Goal: Task Accomplishment & Management: Complete application form

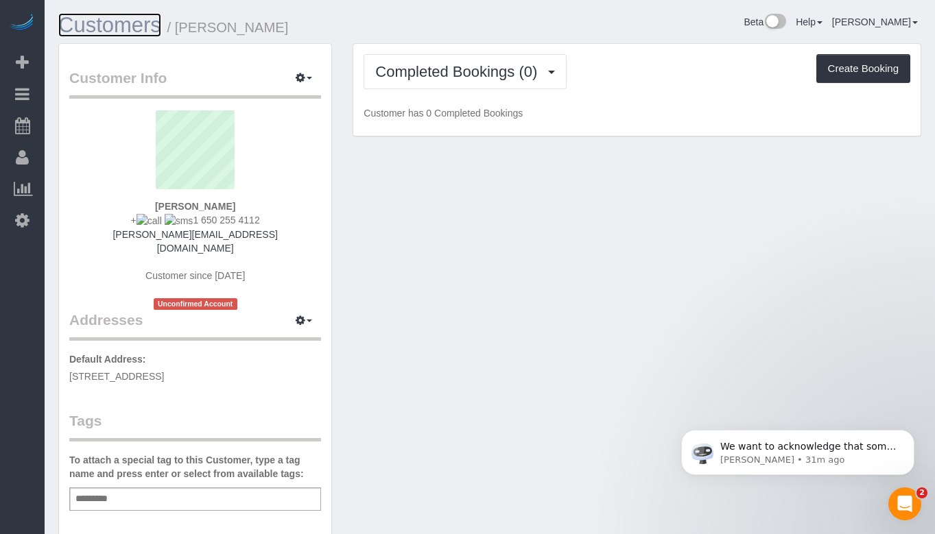
click at [130, 22] on link "Customers" at bounding box center [109, 25] width 103 height 24
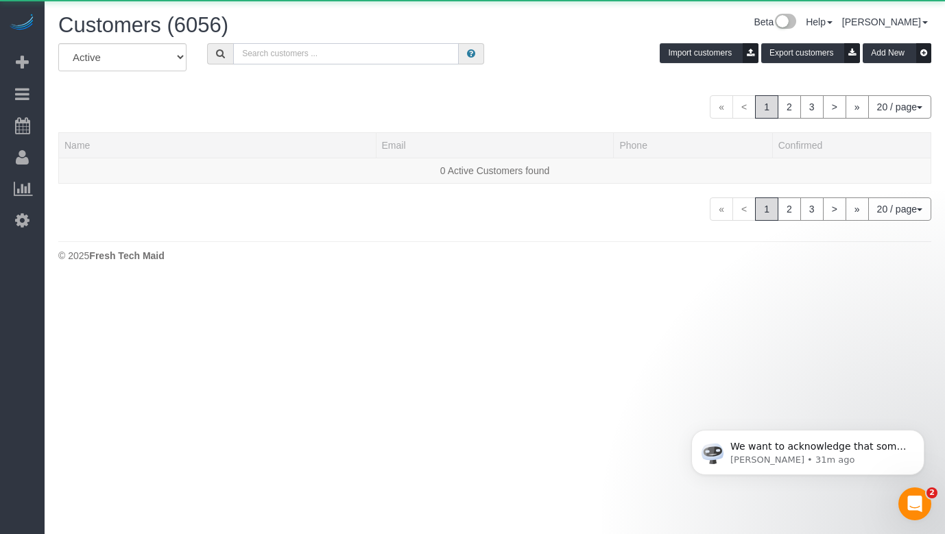
click at [322, 51] on input "text" at bounding box center [346, 53] width 226 height 21
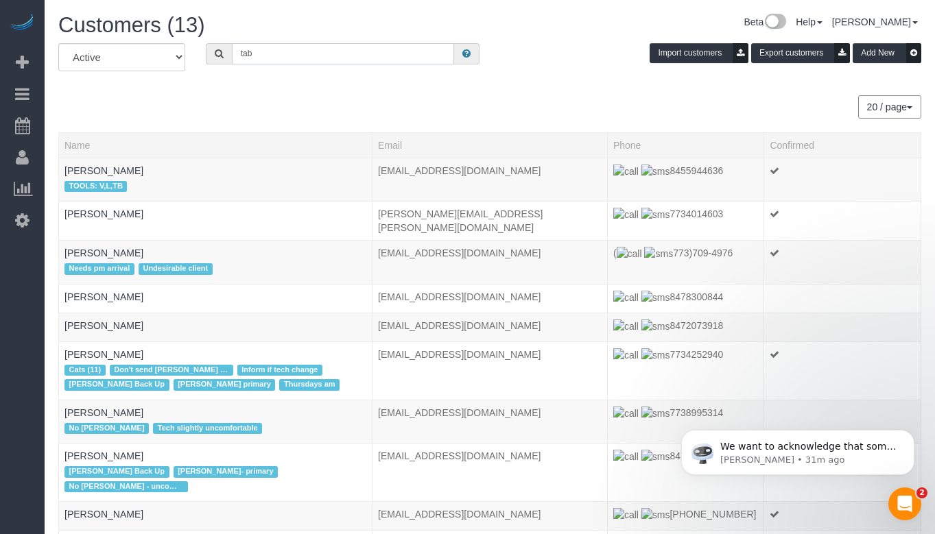
click at [322, 52] on input "tab" at bounding box center [343, 53] width 222 height 21
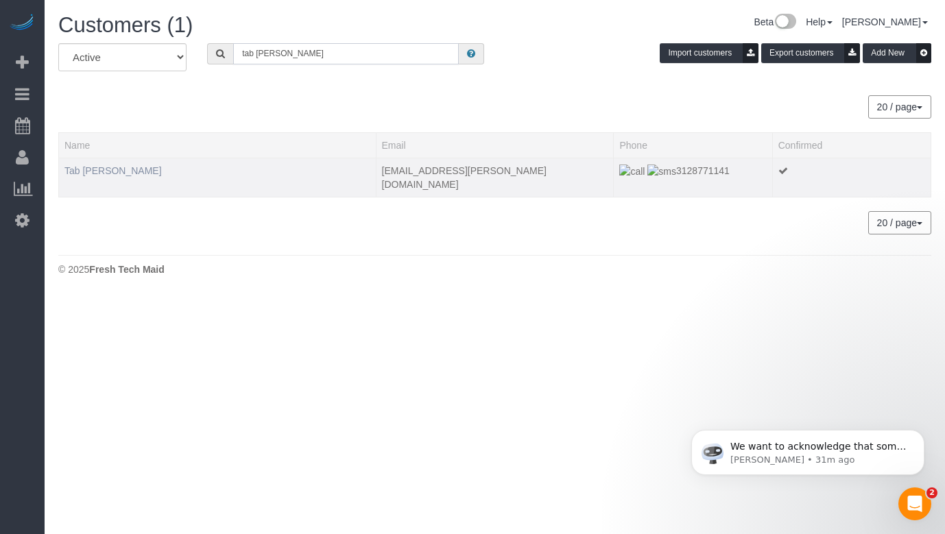
type input "tab wallen"
click at [104, 174] on link "Tab Wallen" at bounding box center [112, 170] width 97 height 11
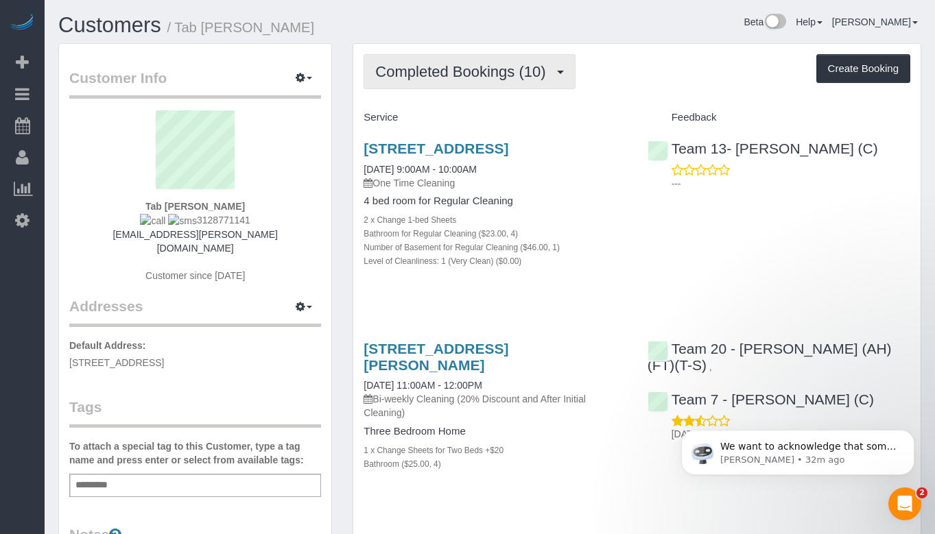
click at [540, 66] on span "Completed Bookings (10)" at bounding box center [463, 71] width 177 height 17
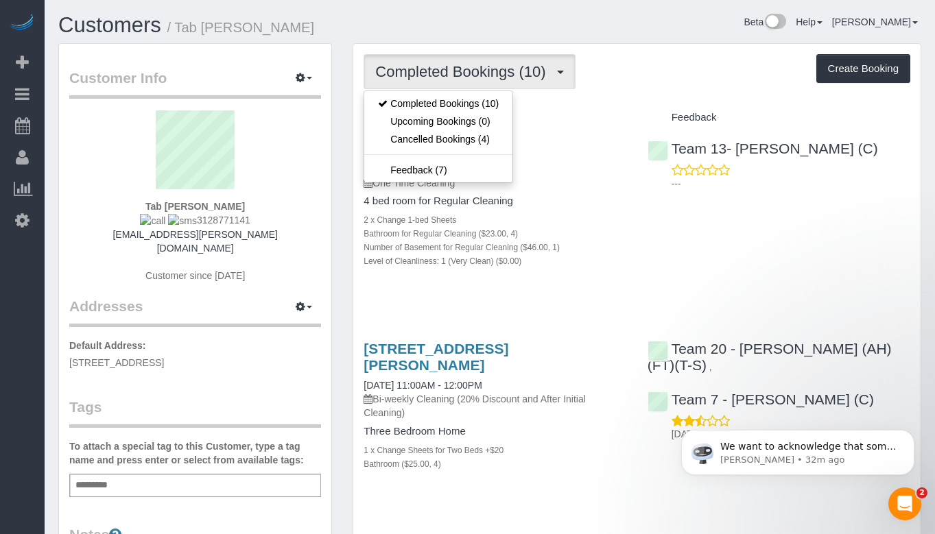
click at [540, 66] on span "Completed Bookings (10)" at bounding box center [463, 71] width 177 height 17
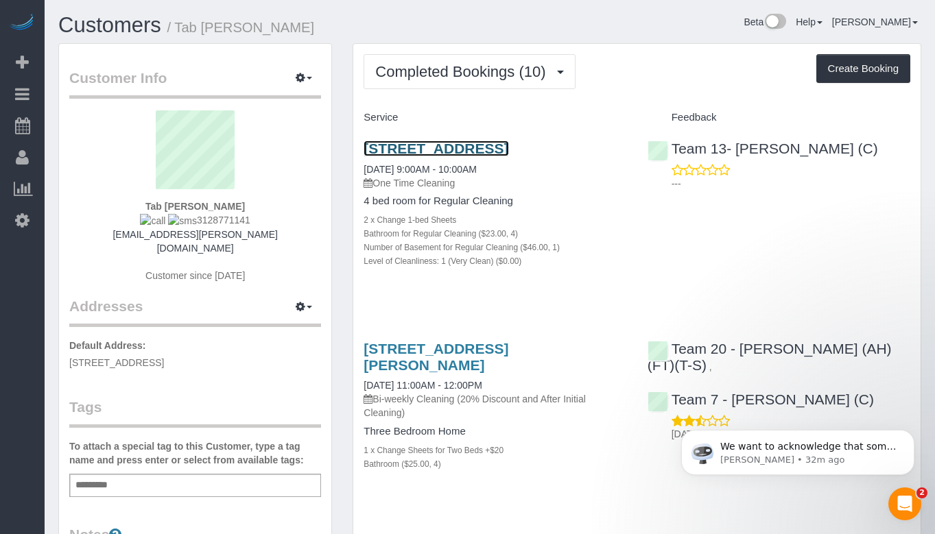
click at [439, 151] on link "6034 N Kildare Ave, Chicago, IL 60646" at bounding box center [435, 149] width 145 height 16
click at [508, 148] on link "6034 N Kildare Ave, Chicago, IL 60646" at bounding box center [435, 149] width 145 height 16
drag, startPoint x: 627, startPoint y: 146, endPoint x: 586, endPoint y: 141, distance: 41.4
click at [586, 141] on div "6034 N Kildare Ave, Chicago, IL 60646 10/30/2023 9:00AM - 10:00AM One Time Clea…" at bounding box center [494, 212] width 283 height 166
drag, startPoint x: 228, startPoint y: 206, endPoint x: 137, endPoint y: 207, distance: 91.2
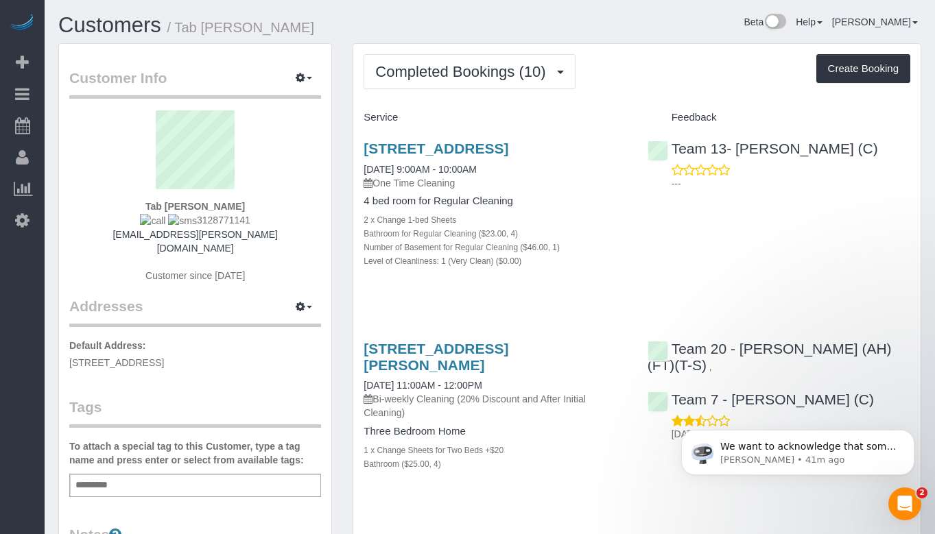
click at [137, 207] on div "Tab Wallen 3128771141 tab.wallen@outlook.com Customer since 2015" at bounding box center [195, 203] width 252 height 186
copy strong "Tab Wallen"
drag, startPoint x: 371, startPoint y: 145, endPoint x: 489, endPoint y: 154, distance: 118.3
click at [489, 154] on div "6034 N Kildare Ave, Chicago, IL 60646 10/30/2023 9:00AM - 10:00AM One Time Clea…" at bounding box center [494, 212] width 283 height 166
copy link "6034 N Kildare Ave"
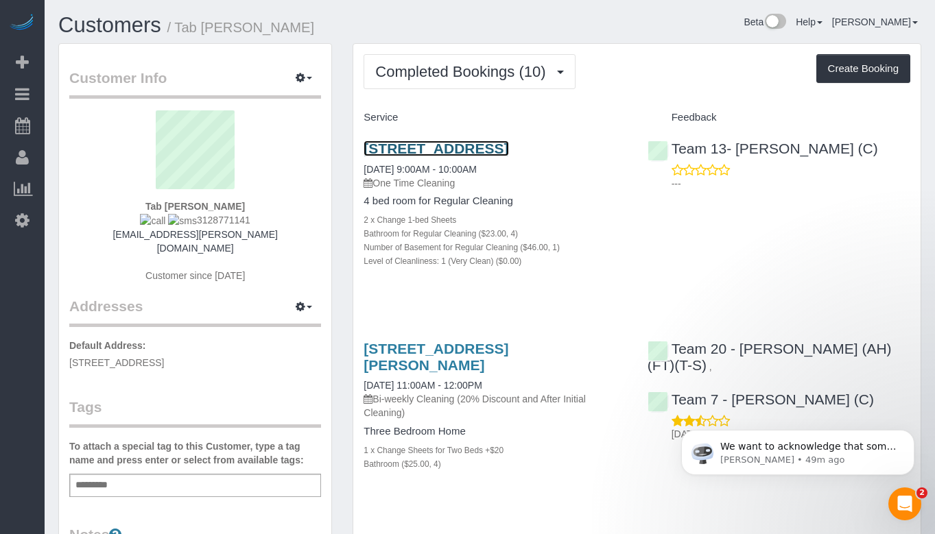
click at [498, 147] on link "6034 N Kildare Ave, Chicago, IL 60646" at bounding box center [435, 149] width 145 height 16
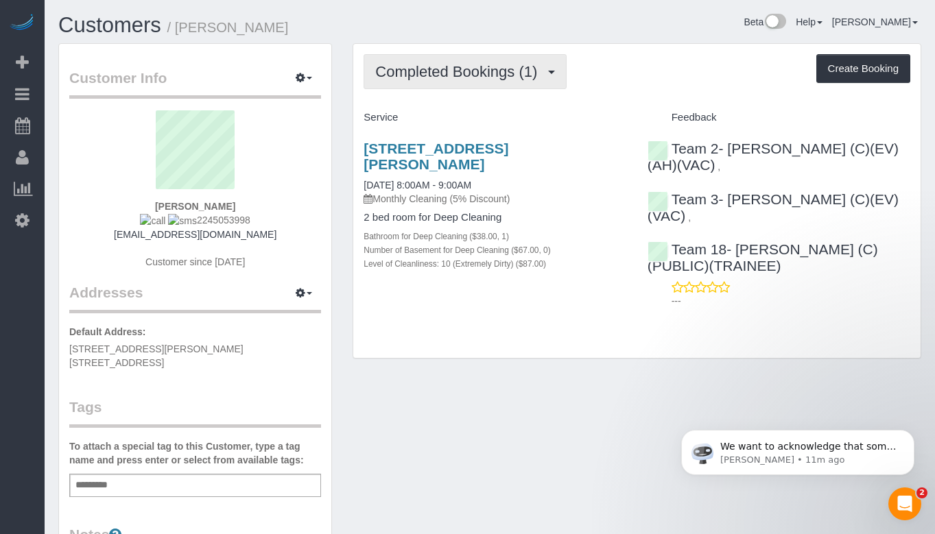
click at [460, 71] on span "Completed Bookings (1)" at bounding box center [459, 71] width 169 height 17
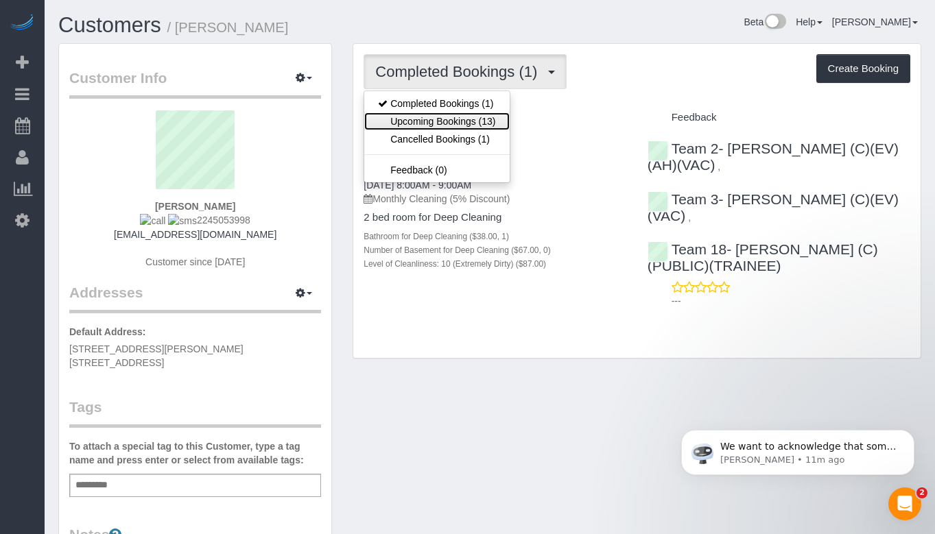
click at [464, 124] on link "Upcoming Bookings (13)" at bounding box center [436, 121] width 145 height 18
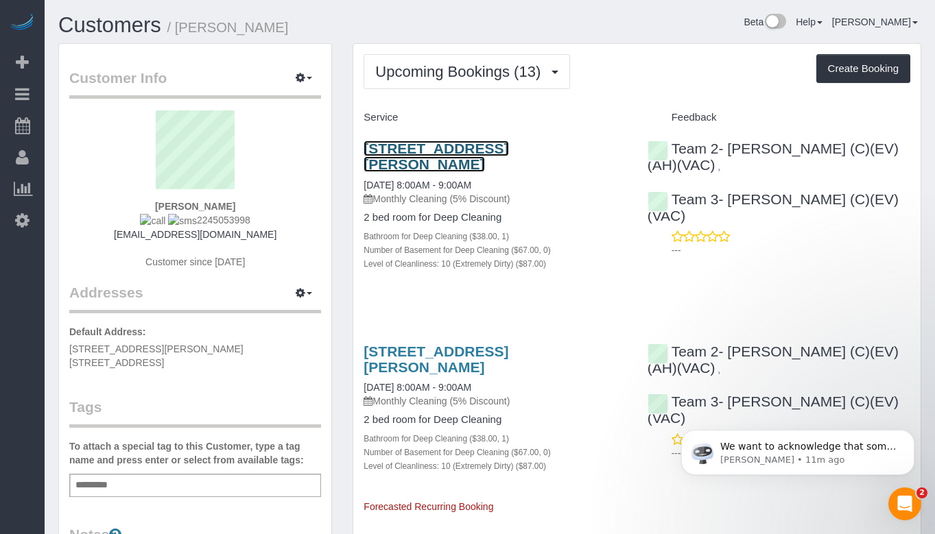
click at [503, 148] on link "[STREET_ADDRESS][PERSON_NAME]" at bounding box center [435, 157] width 145 height 32
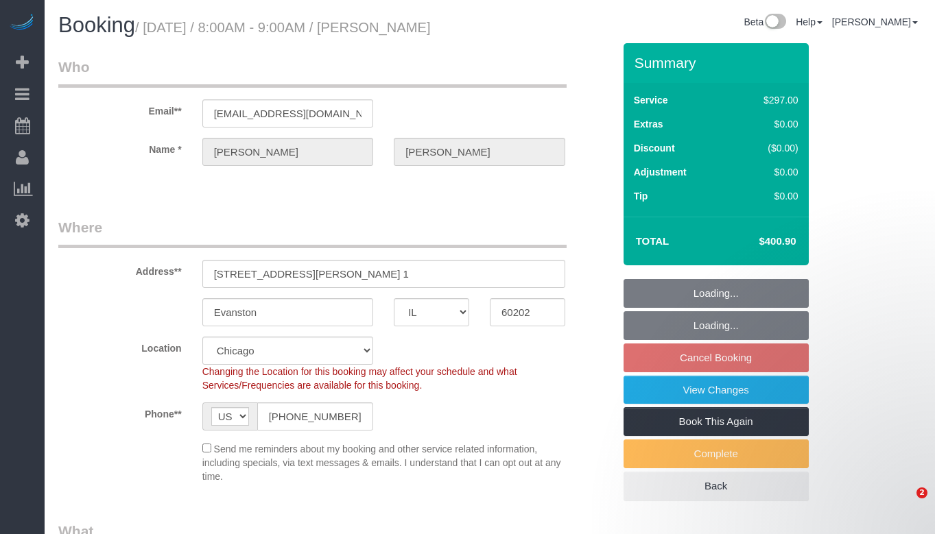
select select "IL"
select select "513"
select select "10"
select select "string:fspay-18afa05c-ad2b-4d79-842e-27d1f7d4543c"
select select "number:1"
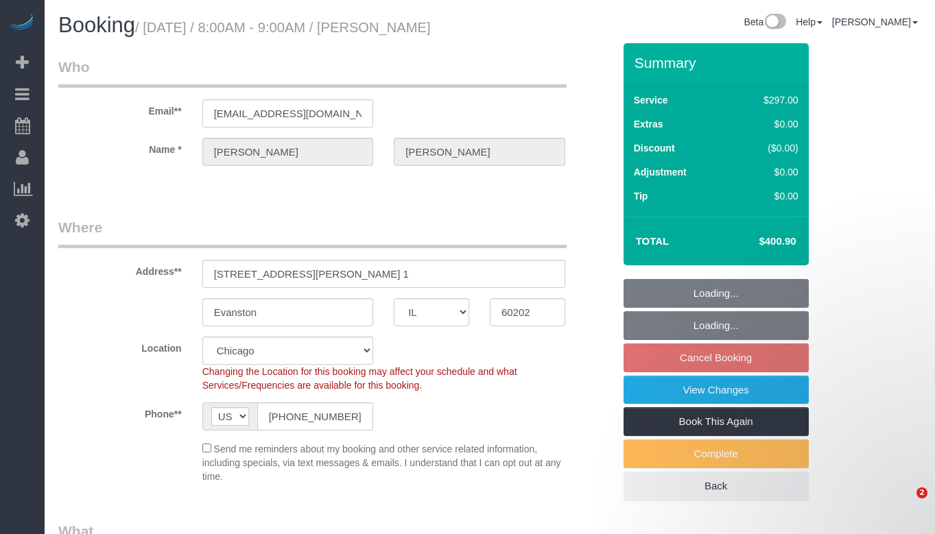
select select "number:66"
select select "number:139"
select select "number:106"
select select "object:1058"
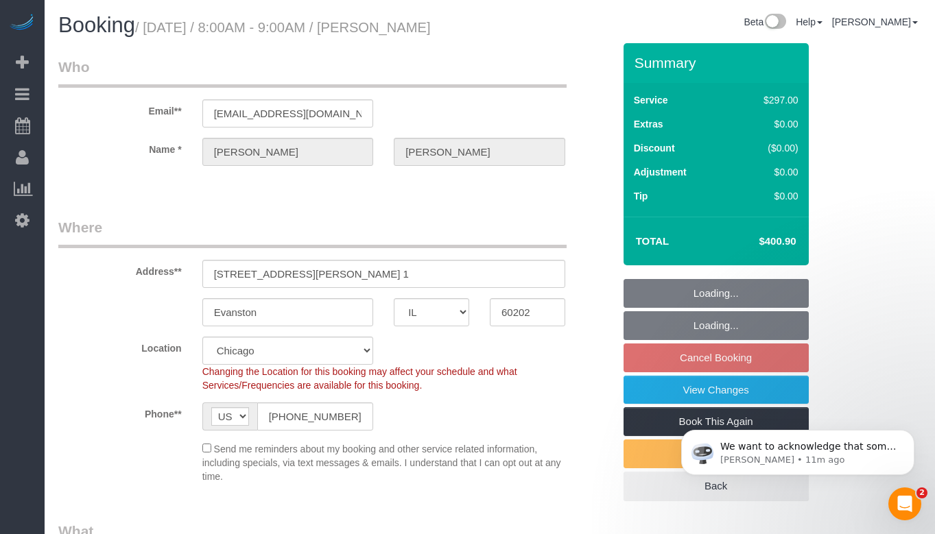
select select "spot1"
select select "10"
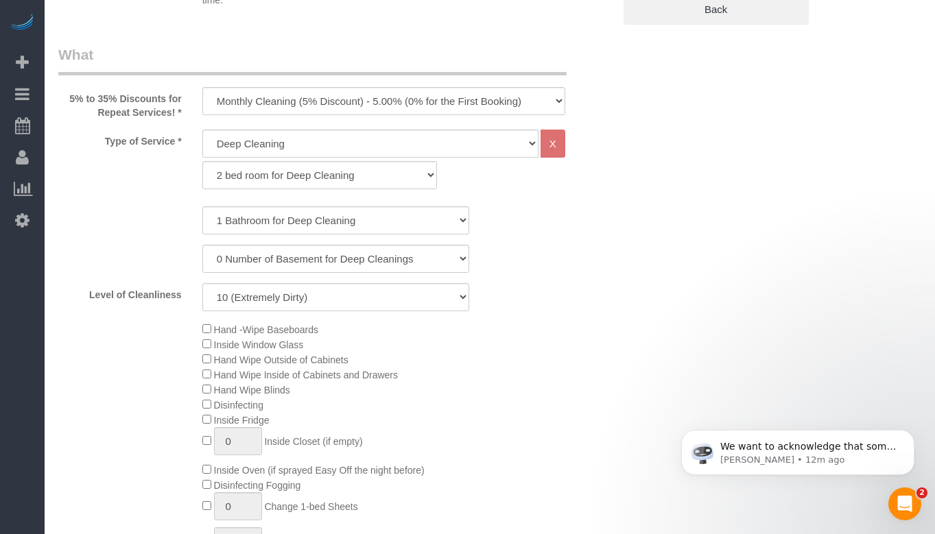
scroll to position [480, 0]
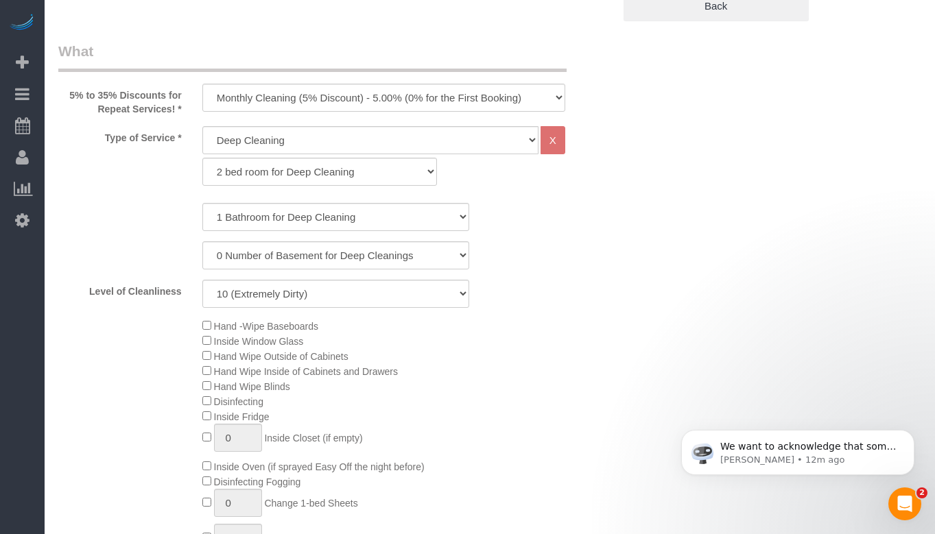
click at [532, 237] on div "1 Bathroom for Deep Cleaning 2 Bathroom for Deep Cleanings 3 Bathroom for Deep …" at bounding box center [335, 255] width 555 height 105
click at [589, 235] on div "1 Bathroom for Deep Cleaning 2 Bathroom for Deep Cleanings 3 Bathroom for Deep …" at bounding box center [335, 255] width 555 height 105
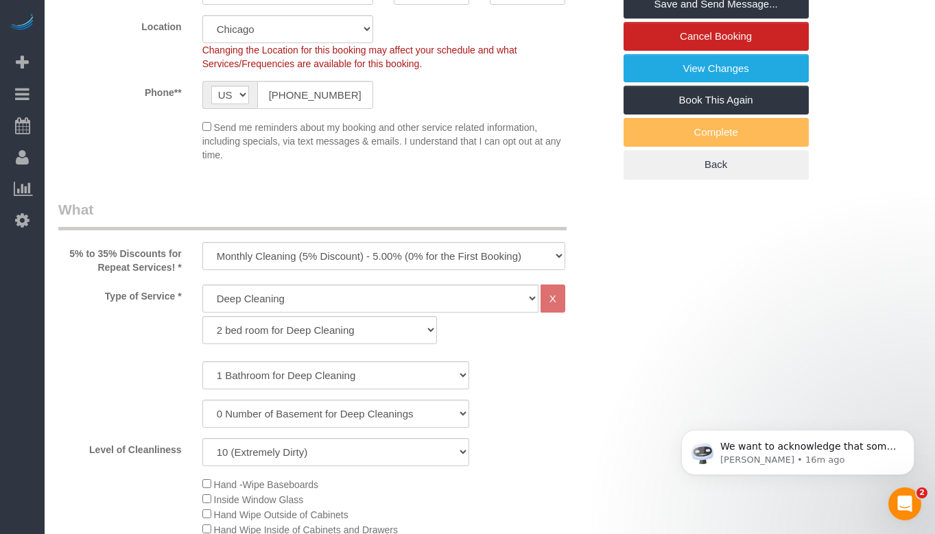
scroll to position [343, 0]
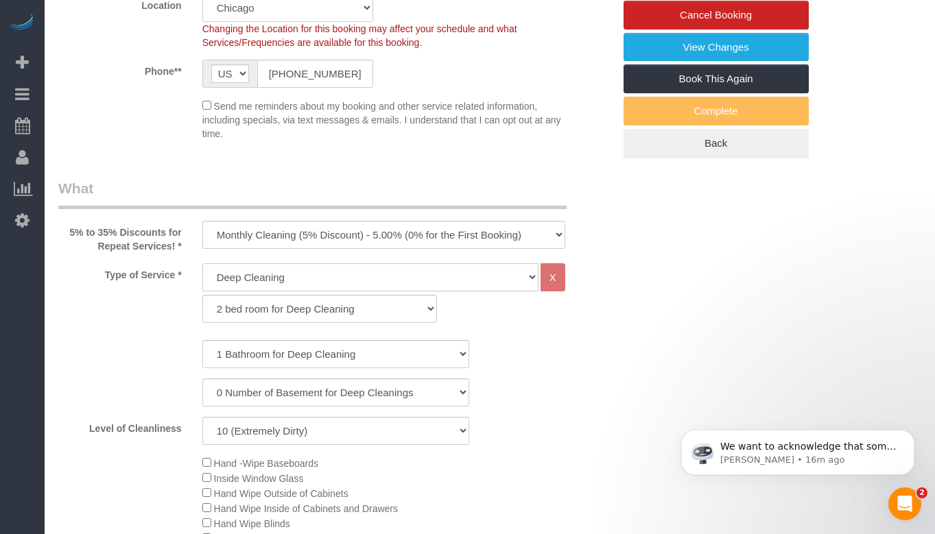
click at [358, 269] on select "General Cleaning Deep Cleaning Move-in / Move-out Cleaning COUNTS Cleaning" at bounding box center [370, 277] width 336 height 28
select select "512"
click at [202, 263] on select "General Cleaning Deep Cleaning Move-in / Move-out Cleaning COUNTS Cleaning" at bounding box center [370, 277] width 336 height 28
select select "286"
select select "10"
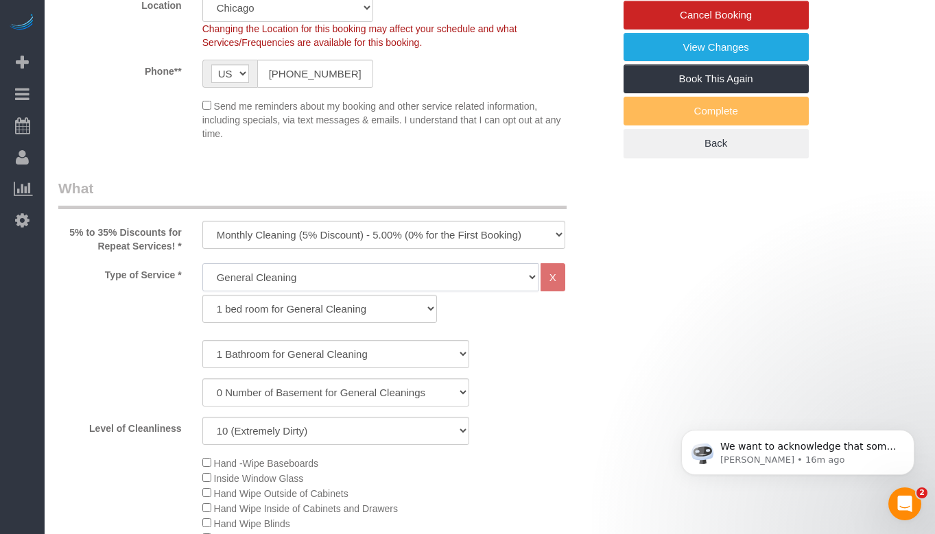
scroll to position [480, 0]
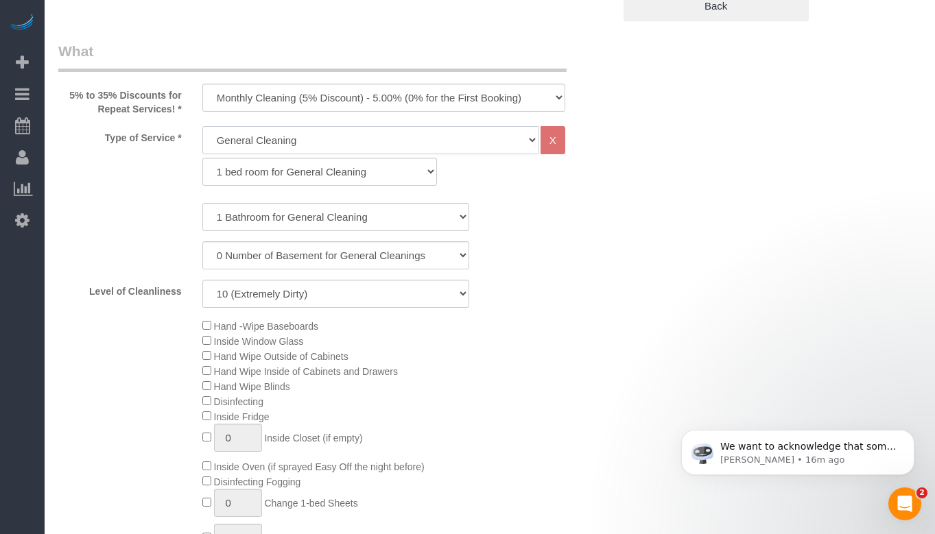
select select "spot6"
click at [376, 213] on select "1 Bathroom for General Cleaning 2 Bathroom for General Cleanings 3 Bathroom for…" at bounding box center [335, 217] width 267 height 28
select select "2"
click at [202, 203] on select "1 Bathroom for General Cleaning 2 Bathroom for General Cleanings 3 Bathroom for…" at bounding box center [335, 217] width 267 height 28
click at [328, 251] on select "0 Number of Basement for General Cleanings 1 Number of Basement for General Cle…" at bounding box center [335, 255] width 267 height 28
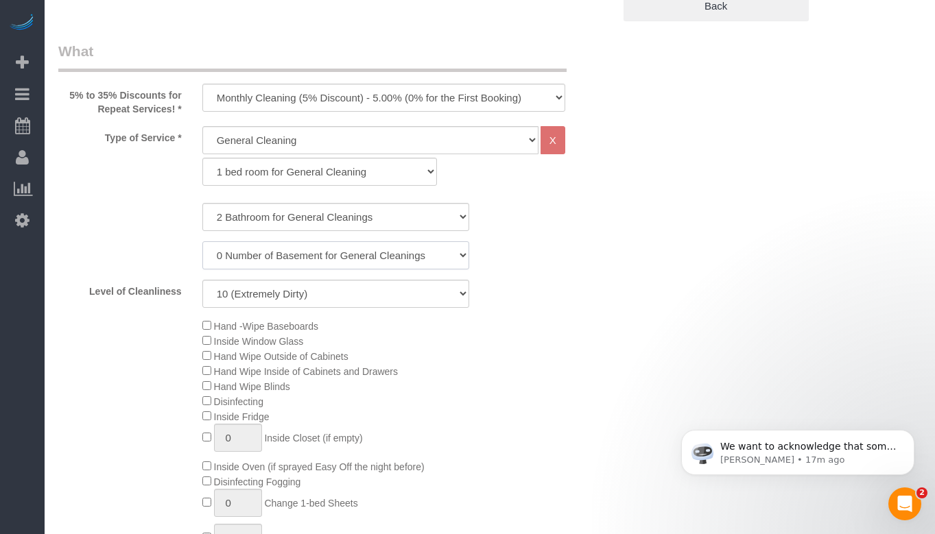
select select "1"
click at [202, 241] on select "0 Number of Basement for General Cleanings 1 Number of Basement for General Cle…" at bounding box center [335, 255] width 267 height 28
click at [531, 286] on div "Level of Cleanliness 1 (Very Clean) 2 3 4 5 (Average Condition) 6 7 8 9 10 (Ext…" at bounding box center [335, 294] width 575 height 28
select select "spot11"
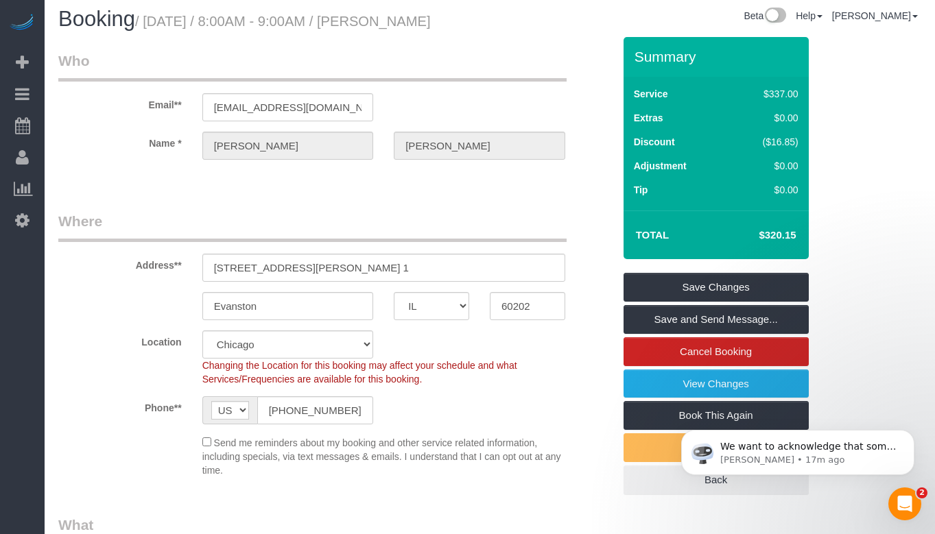
scroll to position [0, 0]
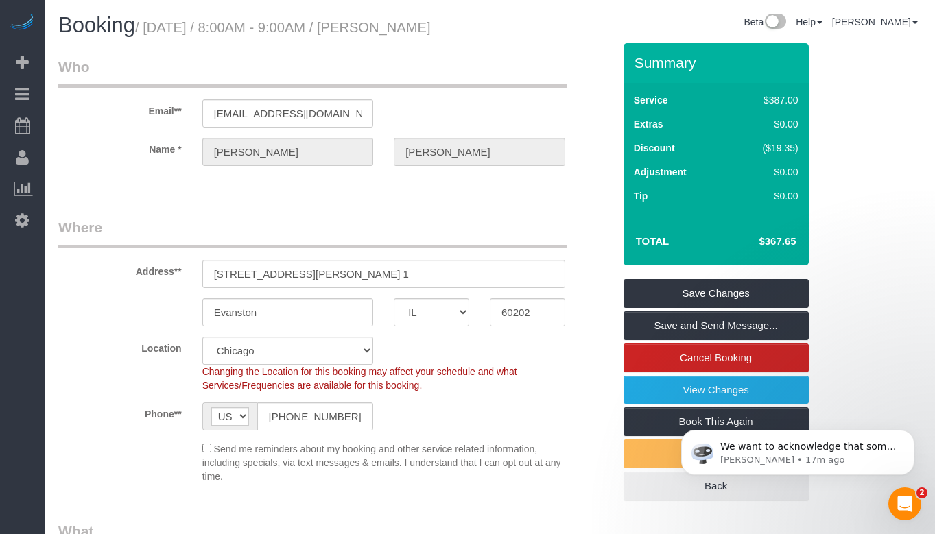
select select "spot16"
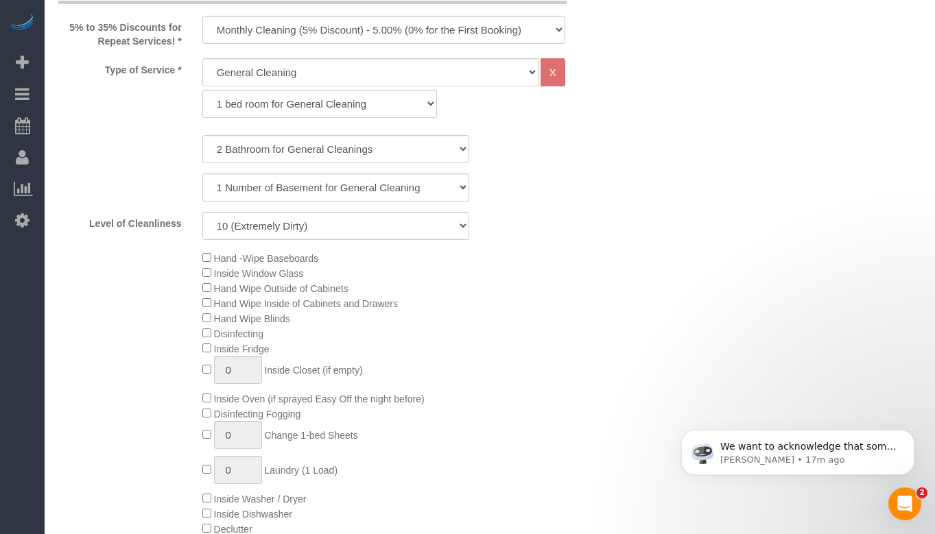
scroll to position [549, 0]
click at [333, 224] on select "1 (Very Clean) 2 3 4 5 (Average Condition) 6 7 8 9 10 (Extremely Dirty)" at bounding box center [335, 225] width 267 height 28
click at [202, 211] on select "1 (Very Clean) 2 3 4 5 (Average Condition) 6 7 8 9 10 (Extremely Dirty)" at bounding box center [335, 225] width 267 height 28
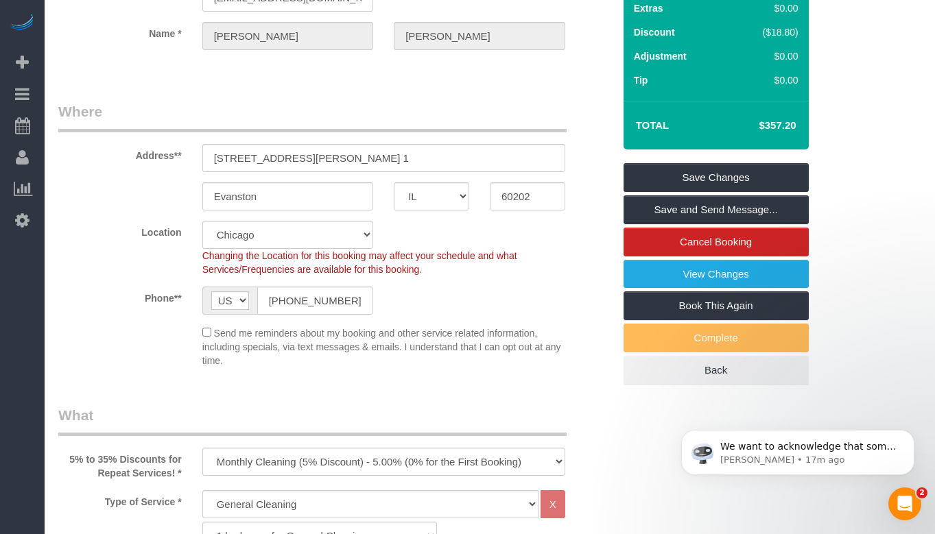
scroll to position [137, 0]
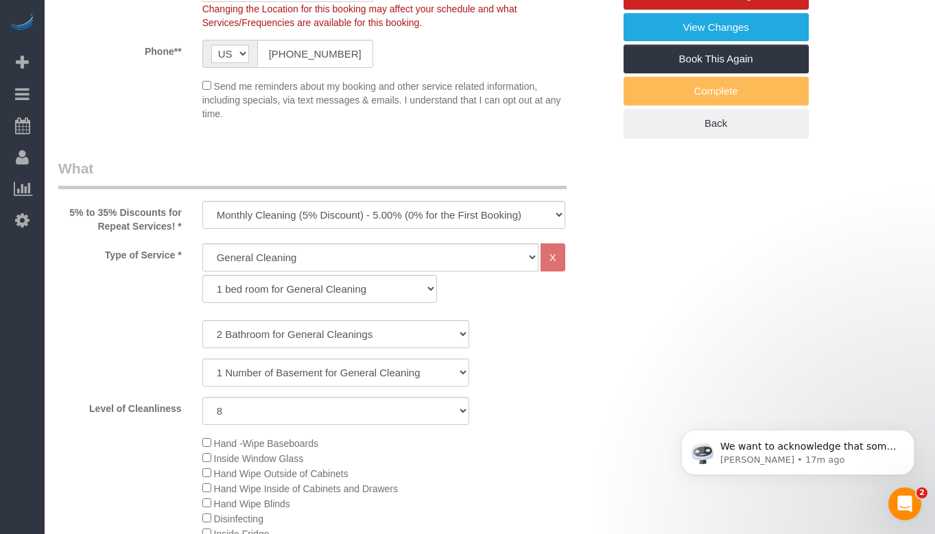
scroll to position [549, 0]
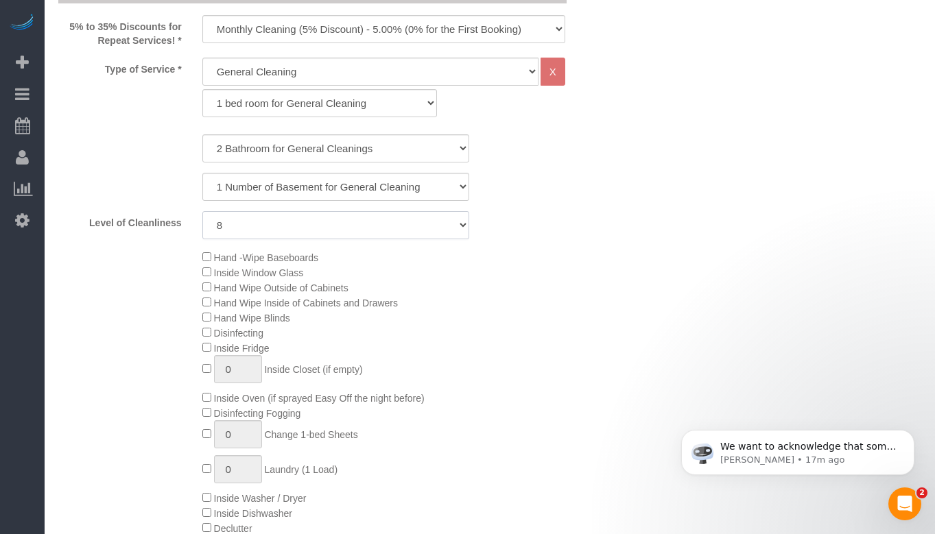
click at [359, 231] on select "1 (Very Clean) 2 3 4 5 (Average Condition) 6 7 8 9 10 (Extremely Dirty)" at bounding box center [335, 225] width 267 height 28
click at [202, 211] on select "1 (Very Clean) 2 3 4 5 (Average Condition) 6 7 8 9 10 (Extremely Dirty)" at bounding box center [335, 225] width 267 height 28
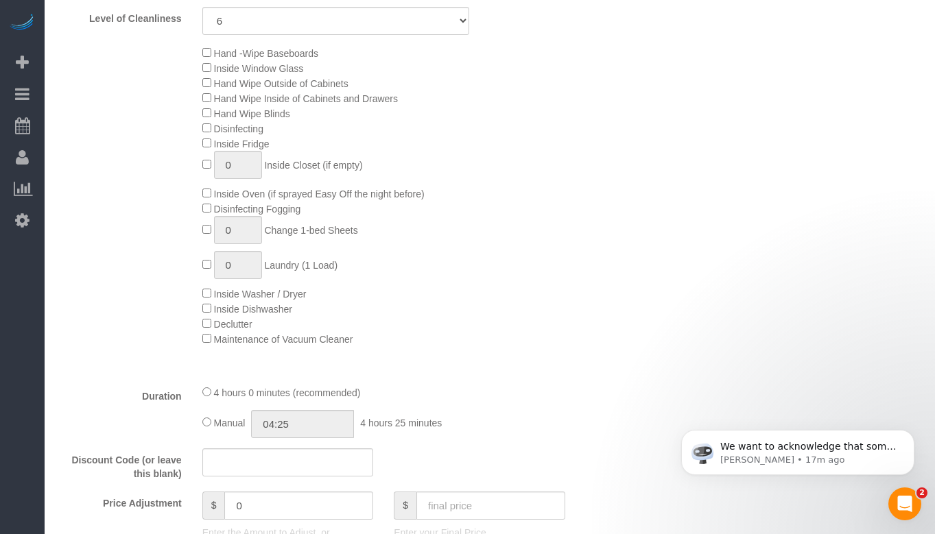
scroll to position [754, 0]
click at [521, 267] on div "Hand -Wipe Baseboards Inside Window Glass Hand Wipe Outside of Cabinets Hand Wi…" at bounding box center [407, 194] width 431 height 301
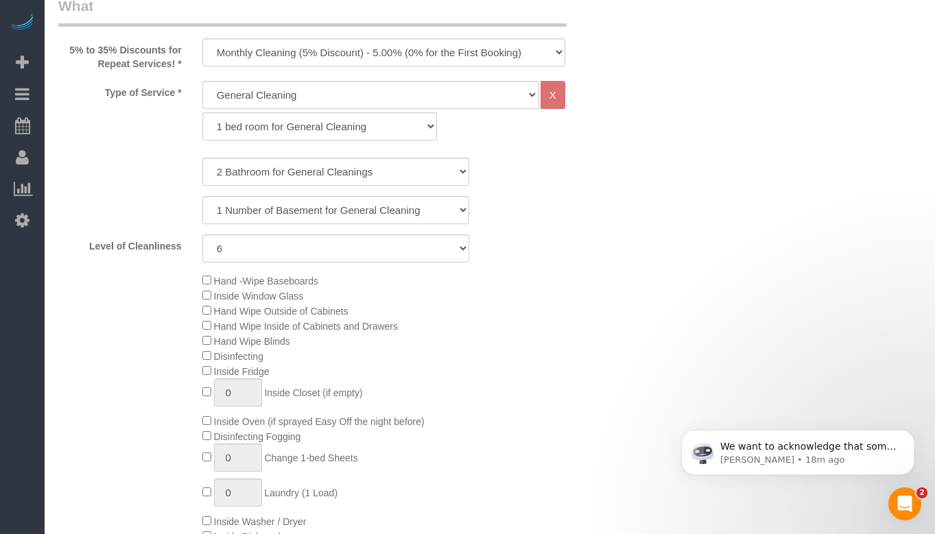
scroll to position [549, 0]
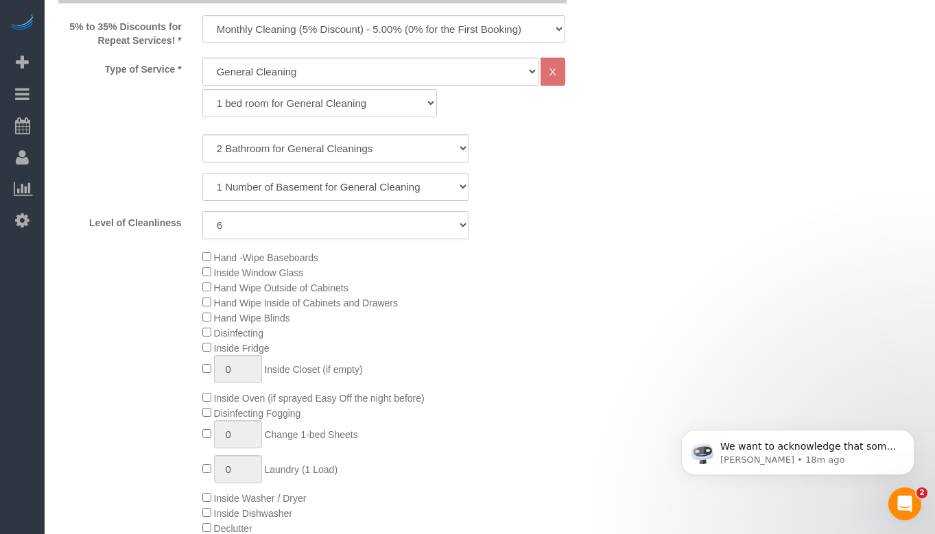
click at [374, 226] on select "1 (Very Clean) 2 3 4 5 (Average Condition) 6 7 8 9 10 (Extremely Dirty)" at bounding box center [335, 225] width 267 height 28
select select "5"
click at [202, 211] on select "1 (Very Clean) 2 3 4 5 (Average Condition) 6 7 8 9 10 (Extremely Dirty)" at bounding box center [335, 225] width 267 height 28
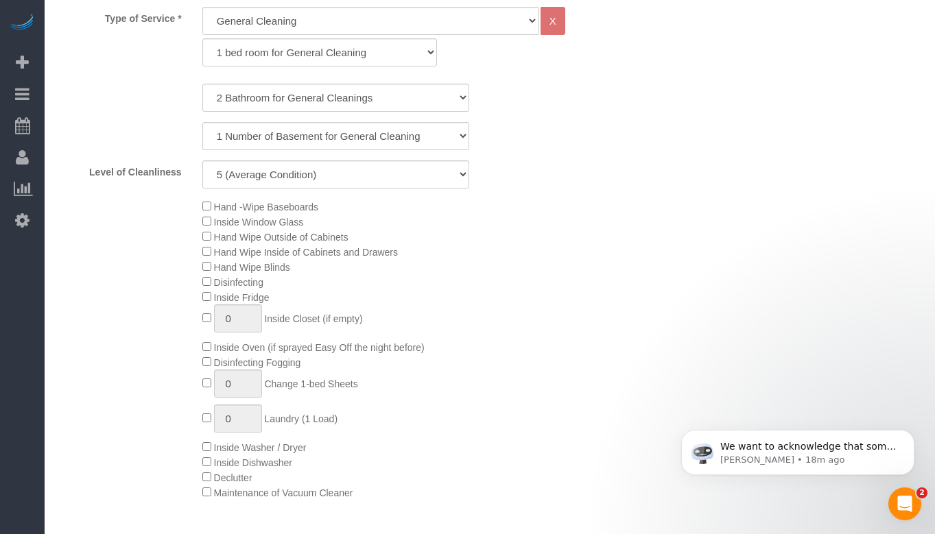
scroll to position [480, 0]
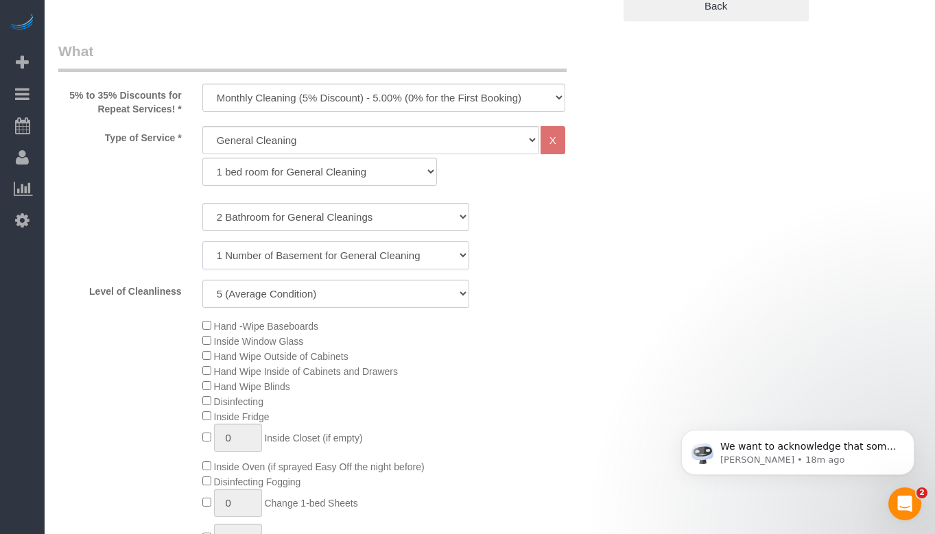
click at [384, 259] on select "0 Number of Basement for General Cleanings 1 Number of Basement for General Cle…" at bounding box center [335, 255] width 267 height 28
select select "0"
click at [202, 241] on select "0 Number of Basement for General Cleanings 1 Number of Basement for General Cle…" at bounding box center [335, 255] width 267 height 28
click at [577, 243] on div "0 Number of Basement for General Cleanings 1 Number of Basement for General Cle…" at bounding box center [335, 255] width 575 height 28
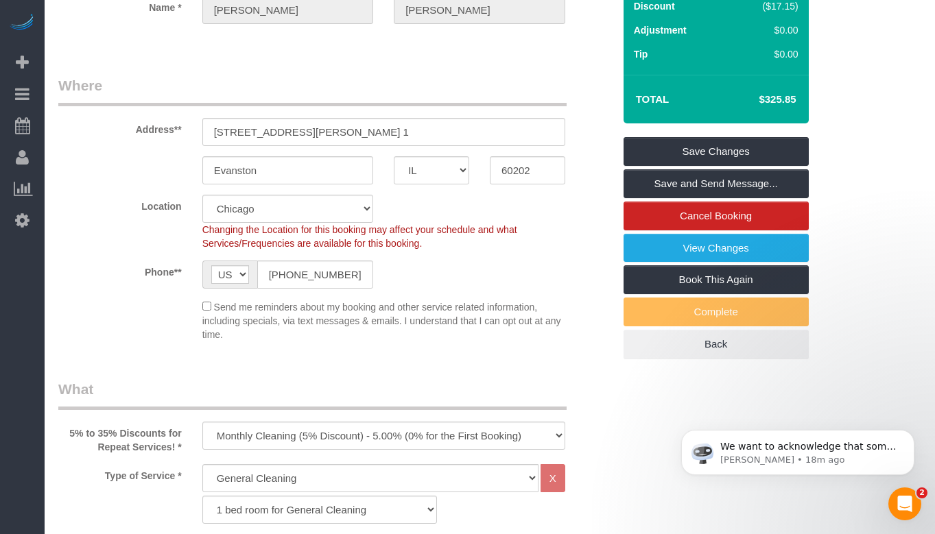
scroll to position [137, 0]
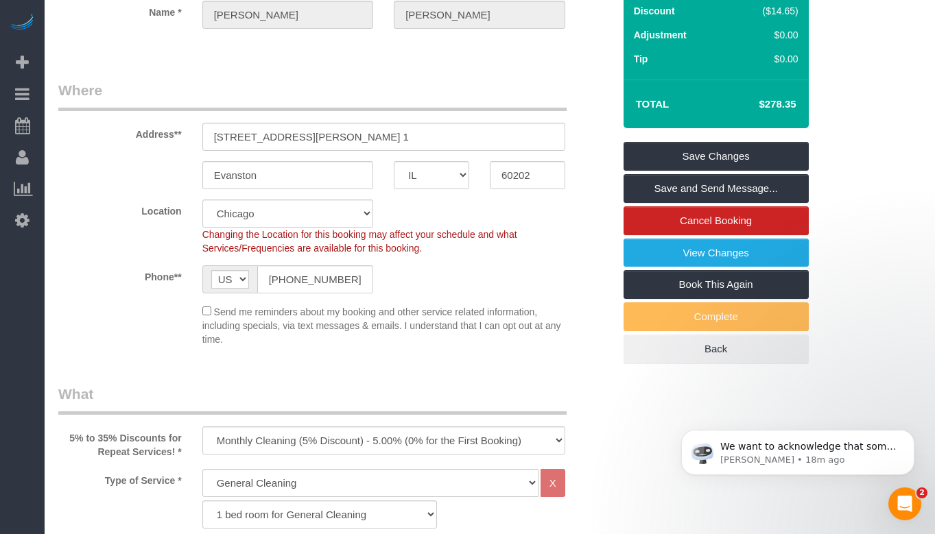
select select "spot21"
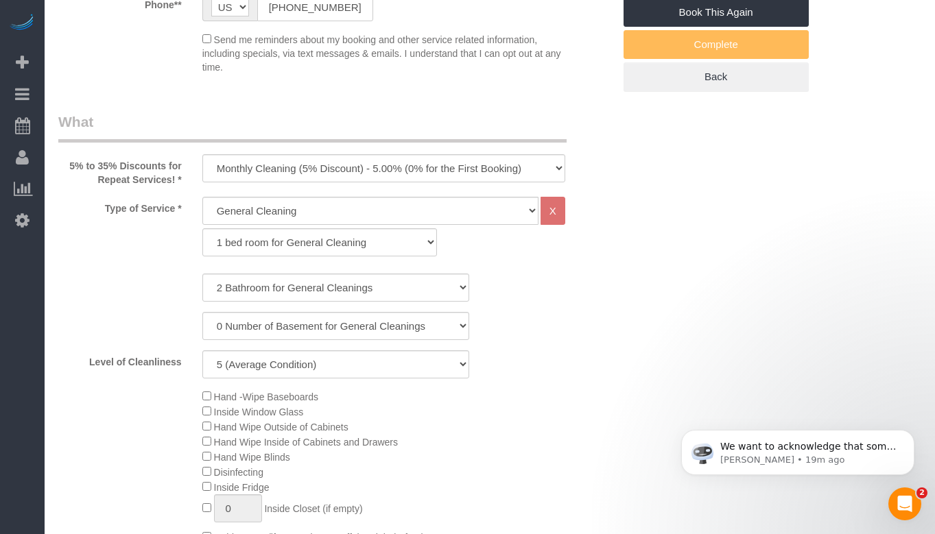
scroll to position [411, 0]
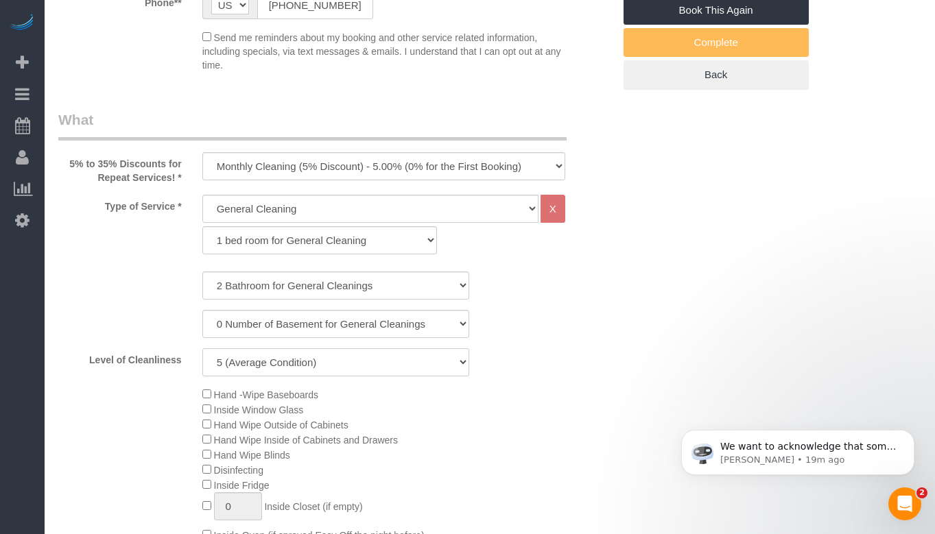
click at [329, 366] on select "1 (Very Clean) 2 3 4 5 (Average Condition) 6 7 8 9 10 (Extremely Dirty)" at bounding box center [335, 362] width 267 height 28
click at [202, 348] on select "1 (Very Clean) 2 3 4 5 (Average Condition) 6 7 8 9 10 (Extremely Dirty)" at bounding box center [335, 362] width 267 height 28
drag, startPoint x: 659, startPoint y: 338, endPoint x: 652, endPoint y: 335, distance: 7.7
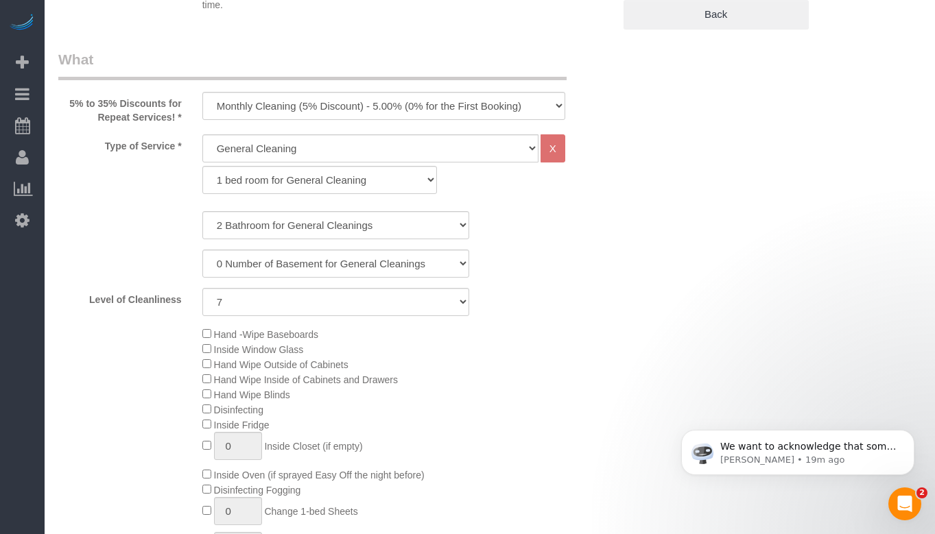
scroll to position [480, 0]
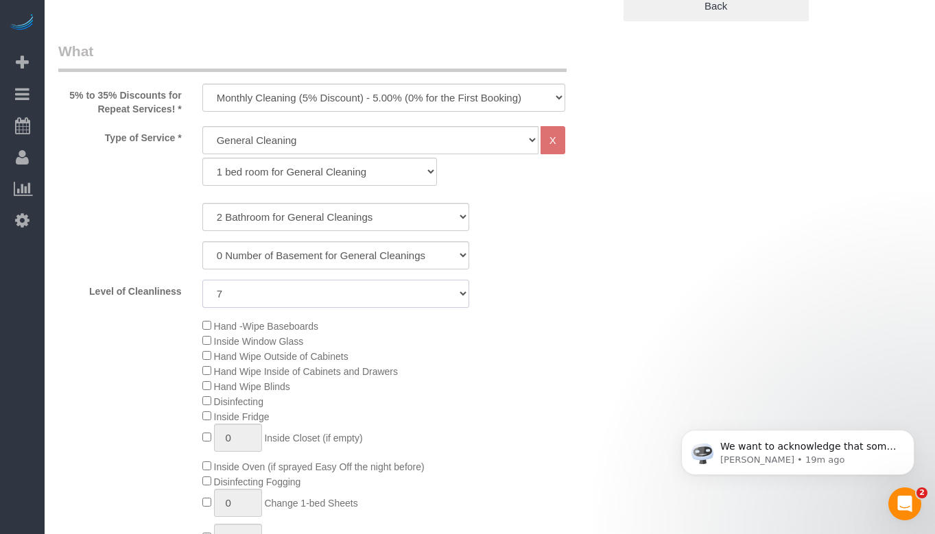
click at [394, 298] on select "1 (Very Clean) 2 3 4 5 (Average Condition) 6 7 8 9 10 (Extremely Dirty)" at bounding box center [335, 294] width 267 height 28
select select "6"
click at [202, 280] on select "1 (Very Clean) 2 3 4 5 (Average Condition) 6 7 8 9 10 (Extremely Dirty)" at bounding box center [335, 294] width 267 height 28
click at [557, 342] on div "Hand -Wipe Baseboards Inside Window Glass Hand Wipe Outside of Cabinets Hand Wi…" at bounding box center [407, 468] width 431 height 301
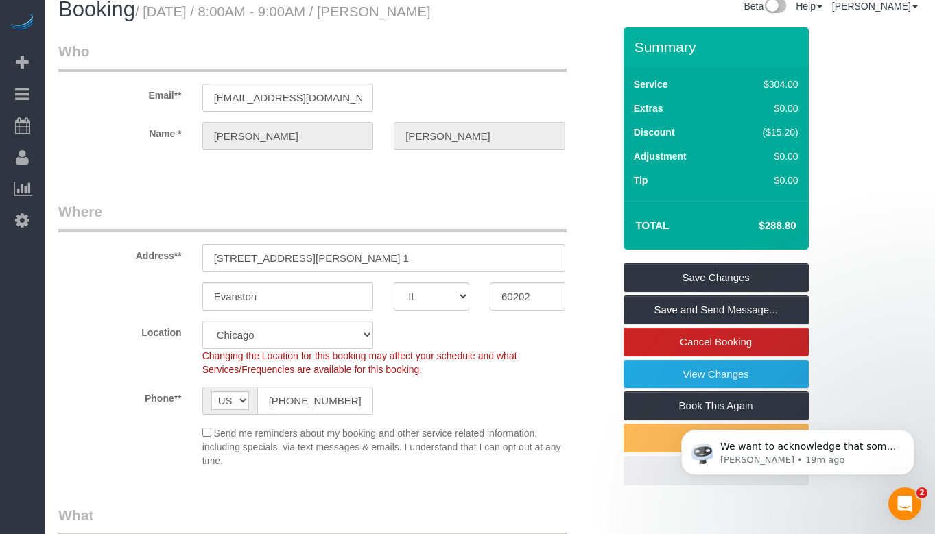
scroll to position [0, 0]
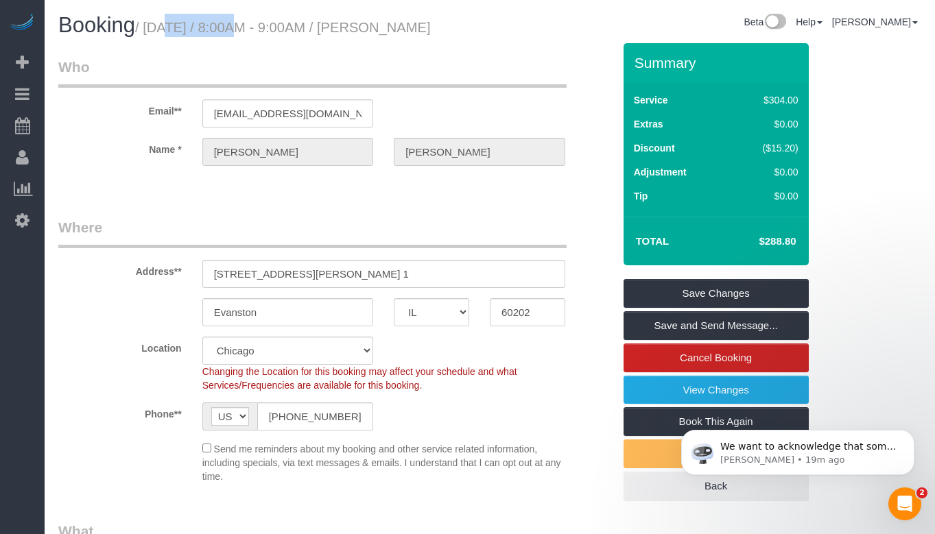
drag, startPoint x: 145, startPoint y: 27, endPoint x: 215, endPoint y: 36, distance: 70.5
click at [215, 36] on h1 "Booking / October 20, 2025 / 8:00AM - 9:00AM / Kellye Fleming" at bounding box center [268, 25] width 421 height 23
click at [174, 31] on small "/ October 20, 2025 / 8:00AM - 9:00AM / Kellye Fleming" at bounding box center [283, 27] width 296 height 15
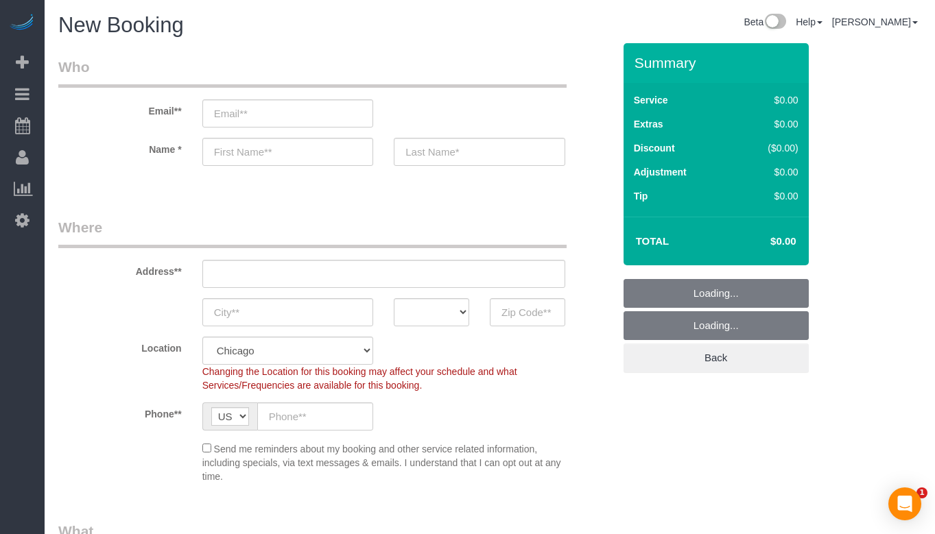
select select "512"
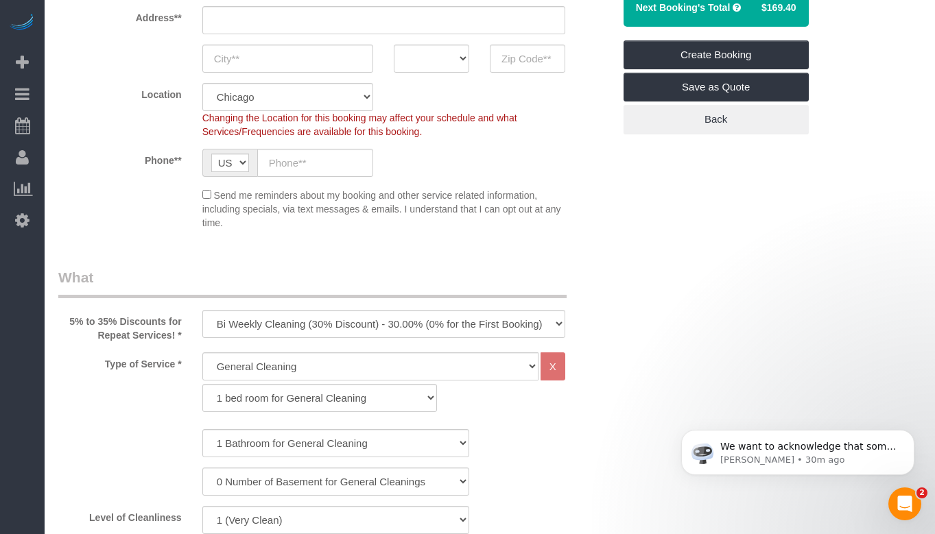
scroll to position [274, 0]
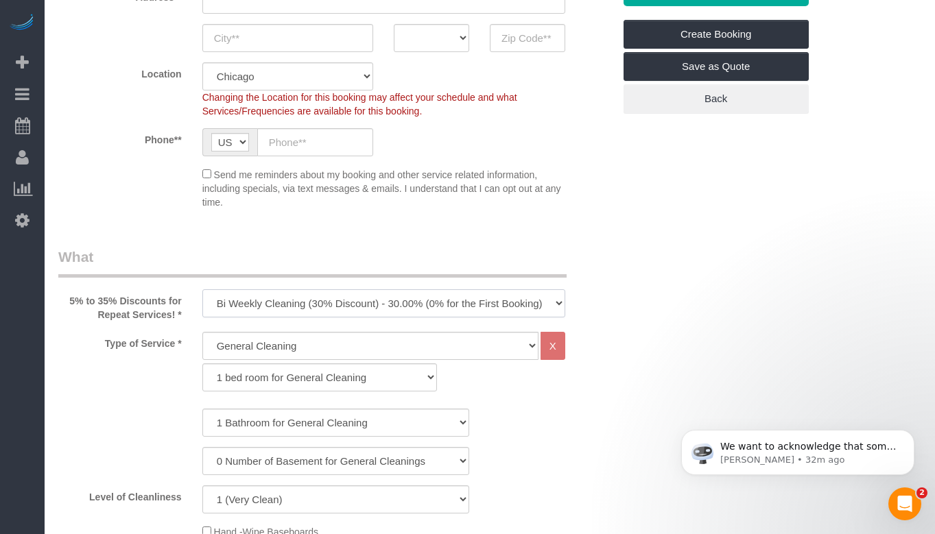
click at [364, 305] on select "One Time Cleaning Weekly Cleaning (35% Discount) - 35.00% (0% for the First Boo…" at bounding box center [383, 303] width 363 height 28
select select "object:1014"
click at [202, 289] on select "One Time Cleaning Weekly Cleaning (35% Discount) - 35.00% (0% for the First Boo…" at bounding box center [383, 303] width 363 height 28
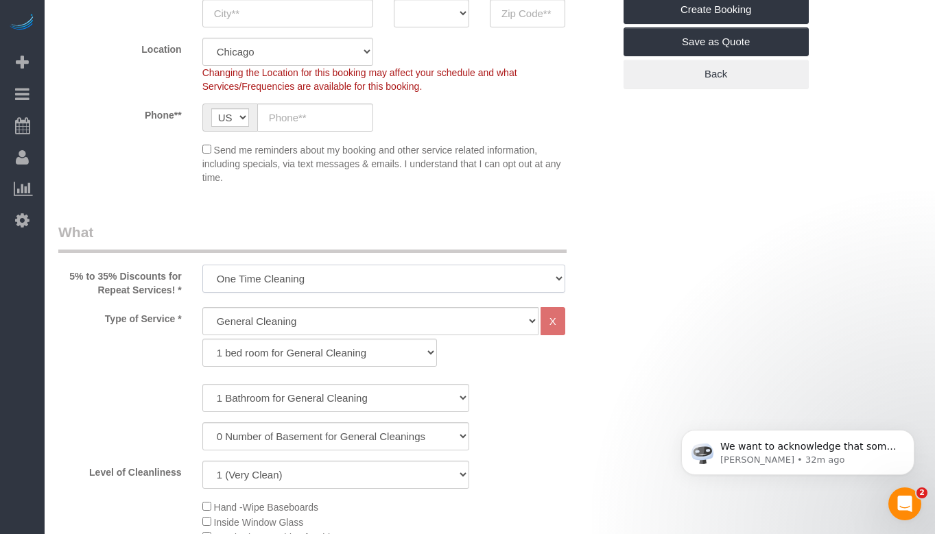
scroll to position [343, 0]
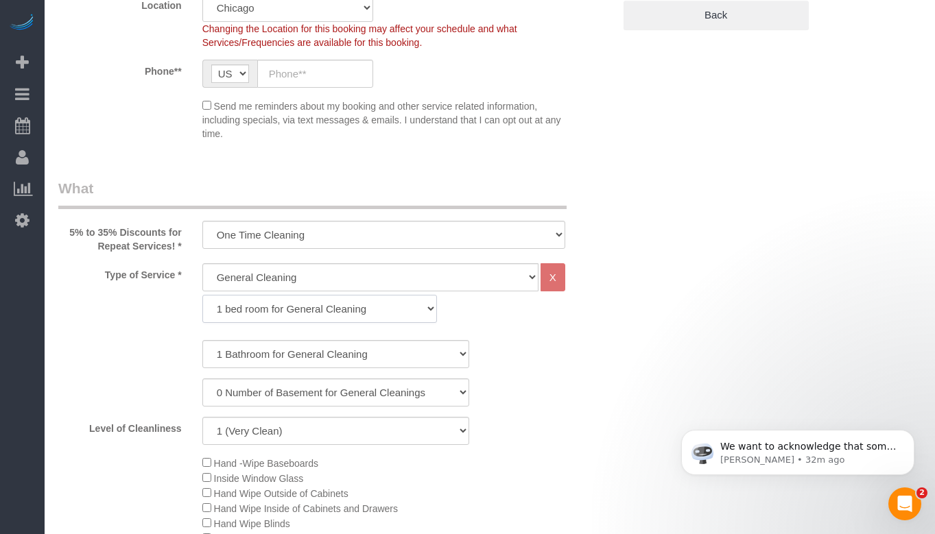
click at [336, 309] on select "1 bed room for General Cleaning 2 bed room for General Cleaning 3 bed room for …" at bounding box center [319, 309] width 235 height 28
select select "289"
click at [202, 295] on select "1 bed room for General Cleaning 2 bed room for General Cleaning 3 bed room for …" at bounding box center [319, 309] width 235 height 28
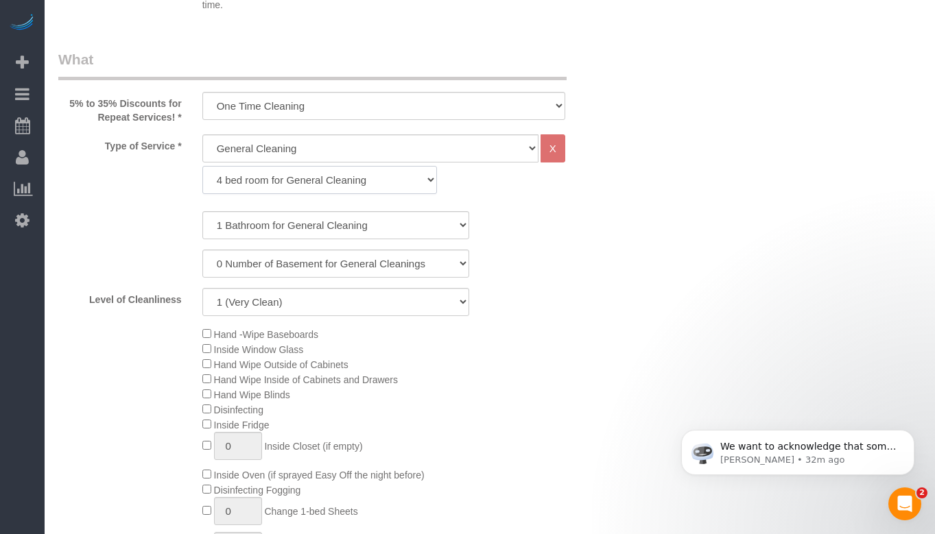
scroll to position [480, 0]
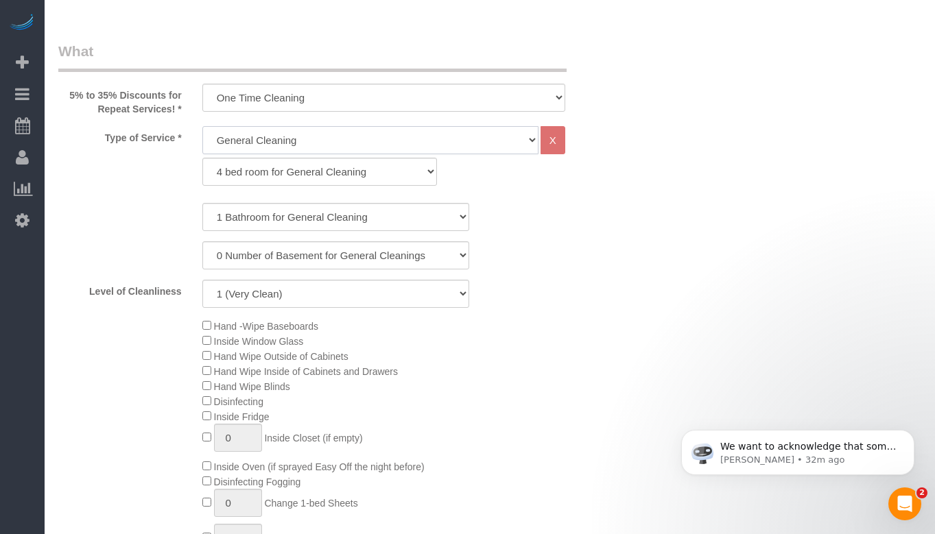
click at [499, 142] on select "General Cleaning Deep Cleaning Move-in / Move-out Cleaning COUNTS Cleaning" at bounding box center [370, 140] width 336 height 28
click at [202, 126] on select "General Cleaning Deep Cleaning Move-in / Move-out Cleaning COUNTS Cleaning" at bounding box center [370, 140] width 336 height 28
click at [418, 220] on select "1 Bathroom for General Cleaning 2 Bathroom for General Cleanings 3 Bathroom for…" at bounding box center [335, 217] width 267 height 28
select select "4"
click at [202, 203] on select "1 Bathroom for General Cleaning 2 Bathroom for General Cleanings 3 Bathroom for…" at bounding box center [335, 217] width 267 height 28
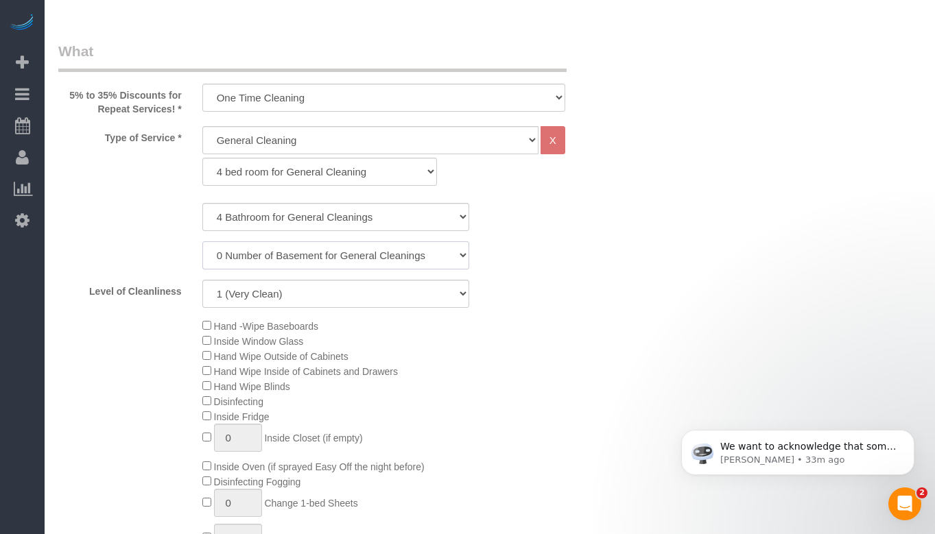
click at [422, 255] on select "0 Number of Basement for General Cleanings 1 Number of Basement for General Cle…" at bounding box center [335, 255] width 267 height 28
select select "1"
click at [202, 241] on select "0 Number of Basement for General Cleanings 1 Number of Basement for General Cle…" at bounding box center [335, 255] width 267 height 28
click at [540, 274] on div "1 Bathroom for General Cleaning 2 Bathroom for General Cleanings 3 Bathroom for…" at bounding box center [335, 255] width 555 height 105
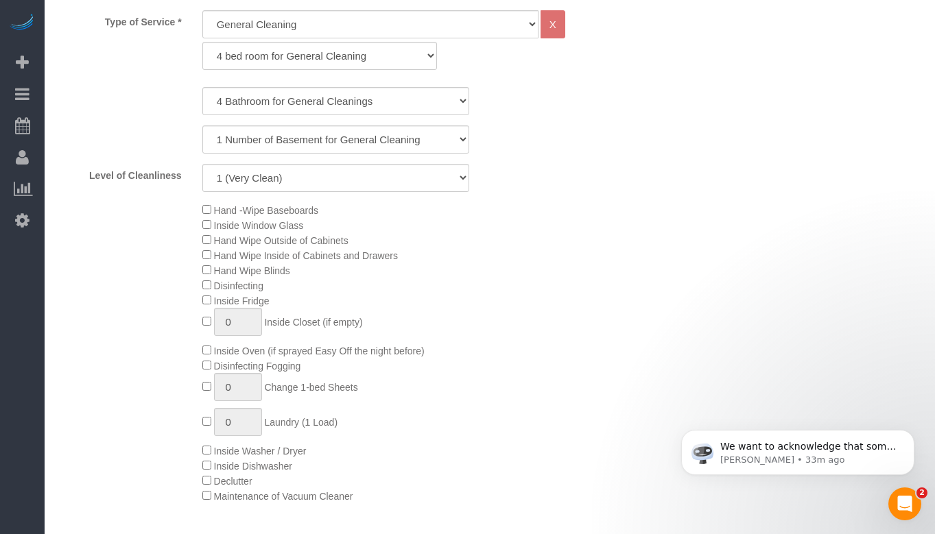
scroll to position [617, 0]
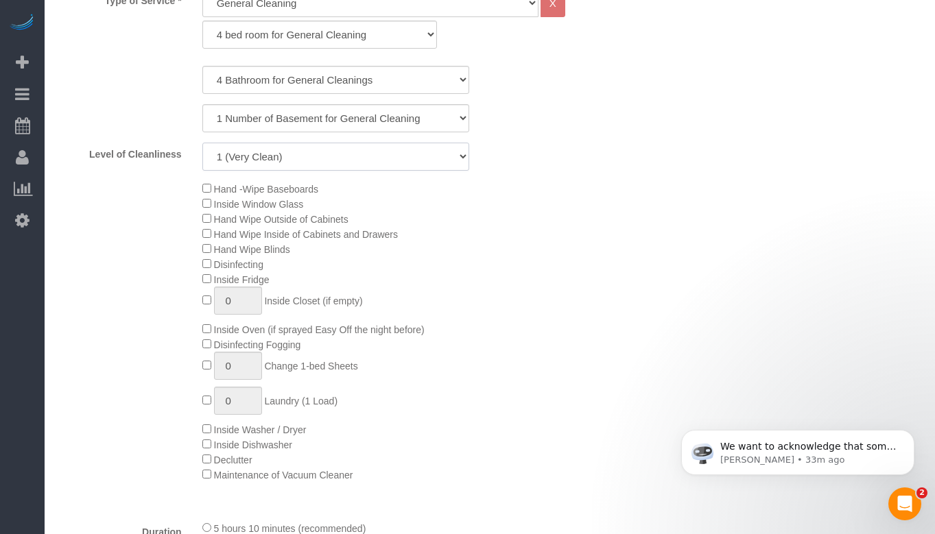
click at [440, 152] on select "1 (Very Clean) 2 3 4 5 (Average Condition) 6 7 8 9 10 (Extremely Dirty)" at bounding box center [335, 157] width 267 height 28
select select "4"
click at [202, 143] on select "1 (Very Clean) 2 3 4 5 (Average Condition) 6 7 8 9 10 (Extremely Dirty)" at bounding box center [335, 157] width 267 height 28
click at [587, 217] on div "Hand -Wipe Baseboards Inside Window Glass Hand Wipe Outside of Cabinets Hand Wi…" at bounding box center [407, 331] width 431 height 301
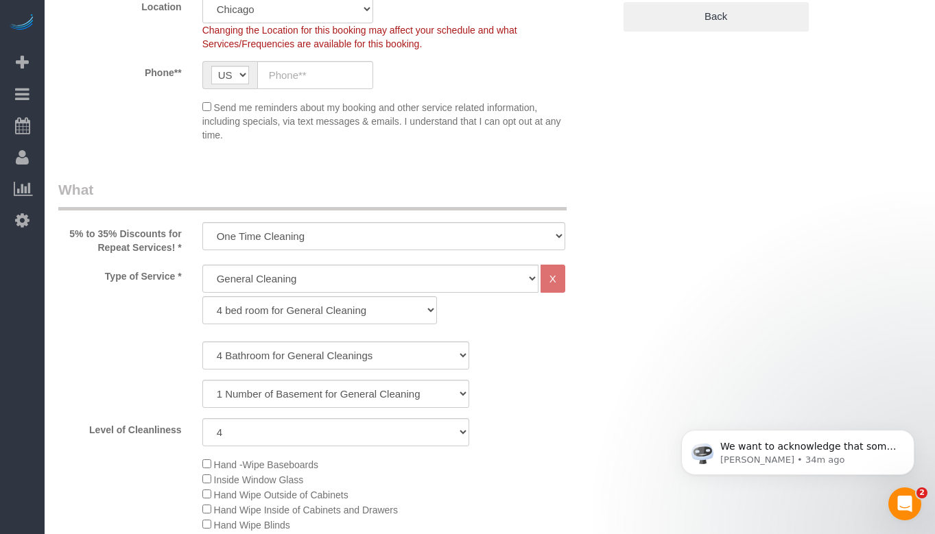
scroll to position [343, 0]
click at [416, 237] on select "One Time Cleaning Weekly Cleaning (35% Discount) - 35.00% (0% for the First Boo…" at bounding box center [383, 235] width 363 height 28
select select "object:1013"
click at [202, 221] on select "One Time Cleaning Weekly Cleaning (35% Discount) - 35.00% (0% for the First Boo…" at bounding box center [383, 235] width 363 height 28
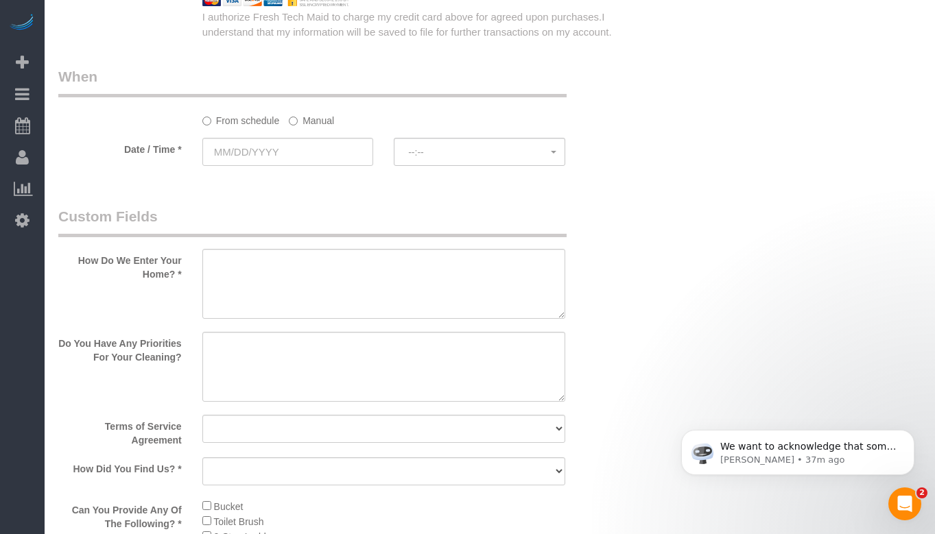
scroll to position [1646, 0]
click at [324, 286] on textarea at bounding box center [383, 285] width 363 height 70
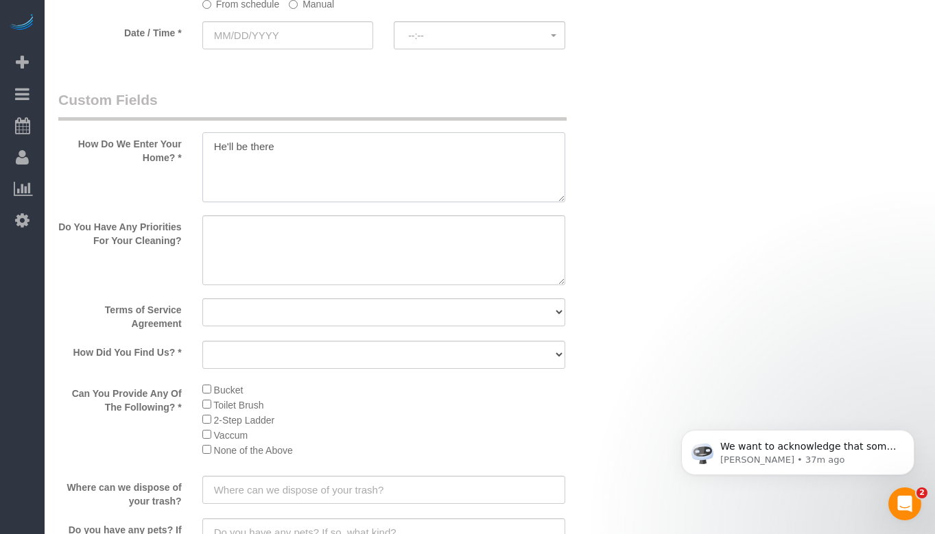
scroll to position [1783, 0]
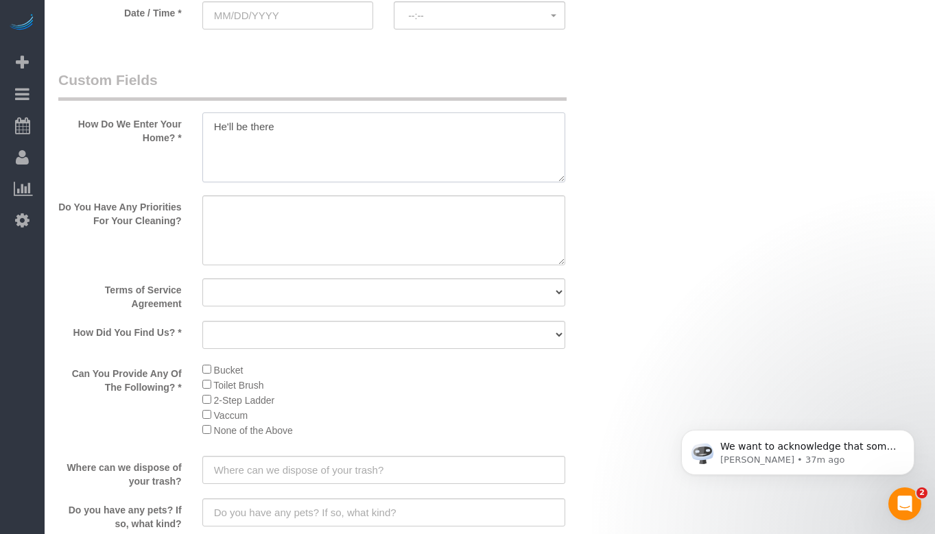
type textarea "He'll be there"
click at [376, 216] on textarea at bounding box center [383, 230] width 363 height 70
type textarea "Not really"
click at [379, 285] on select "Yes, I agree to the Terms of Service and Privacy Policy. No. I disagree with th…" at bounding box center [383, 292] width 363 height 28
select select "number:1"
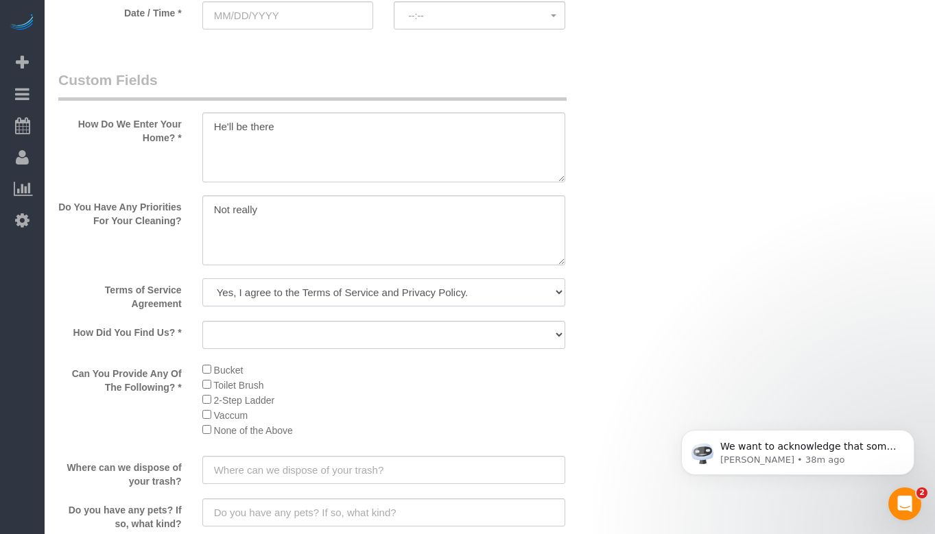
click at [202, 278] on select "Yes, I agree to the Terms of Service and Privacy Policy. No. I disagree with th…" at bounding box center [383, 292] width 363 height 28
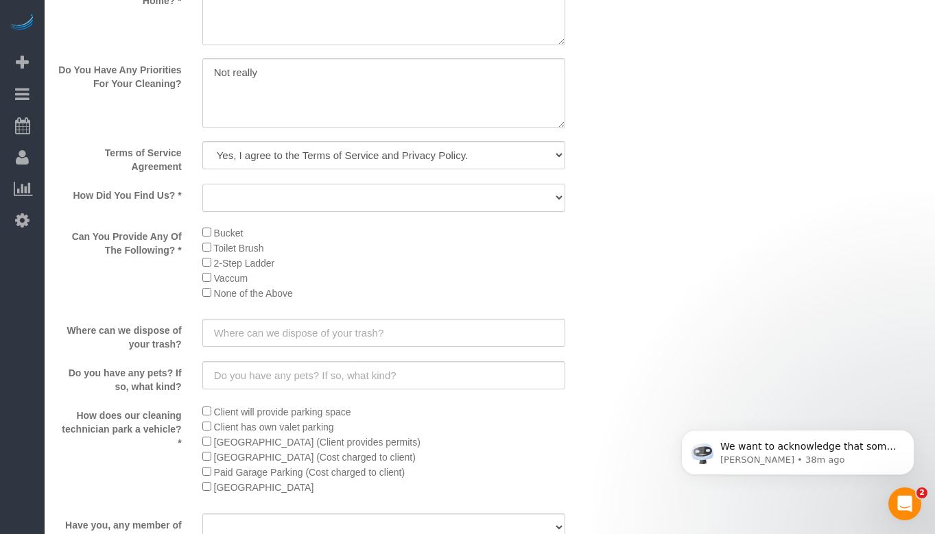
click at [516, 195] on select "Yelp Google Facebook Pinterest Alternative Social Media SMS Message Email Best …" at bounding box center [383, 198] width 363 height 28
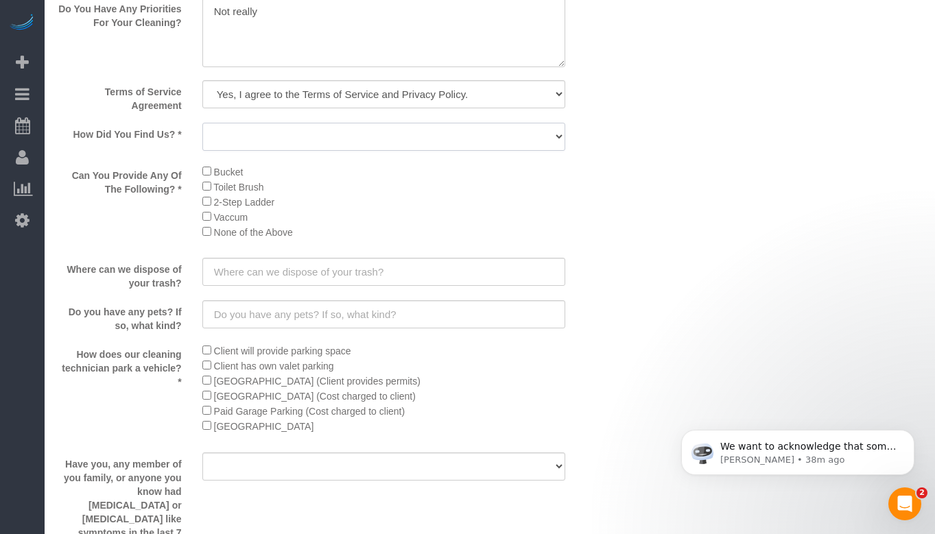
scroll to position [2057, 0]
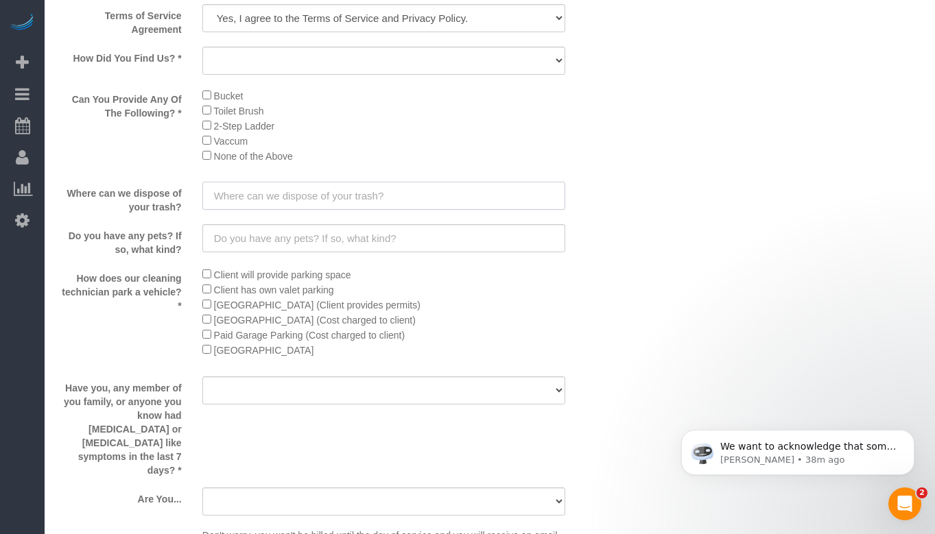
click at [367, 196] on input "text" at bounding box center [383, 196] width 363 height 28
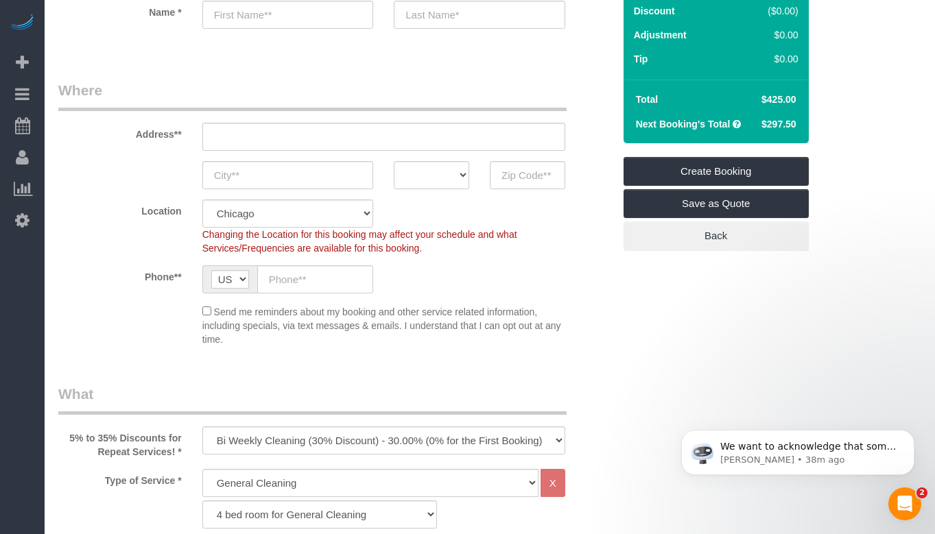
scroll to position [69, 0]
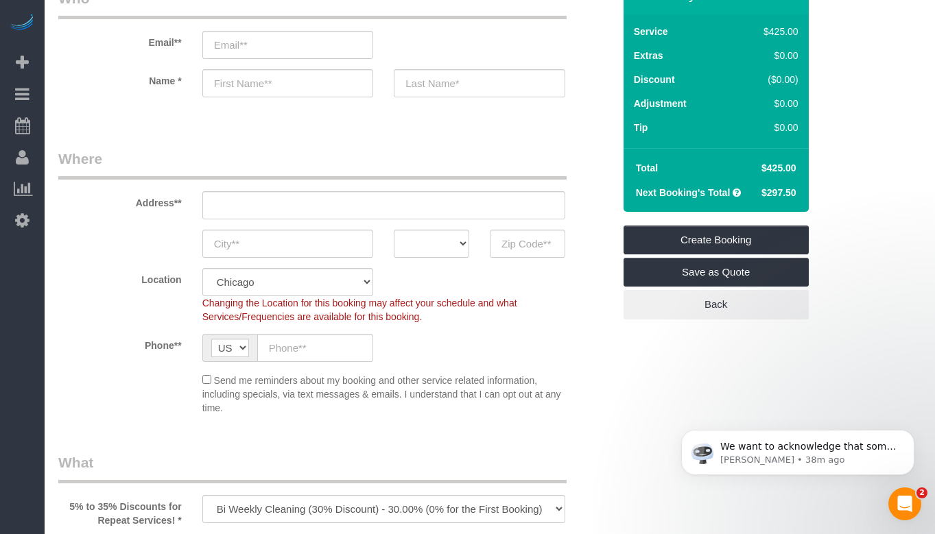
drag, startPoint x: 752, startPoint y: 165, endPoint x: 798, endPoint y: 189, distance: 51.2
click at [798, 189] on tbody "Total $425.00 Next Booking's Total $297.50" at bounding box center [715, 180] width 171 height 49
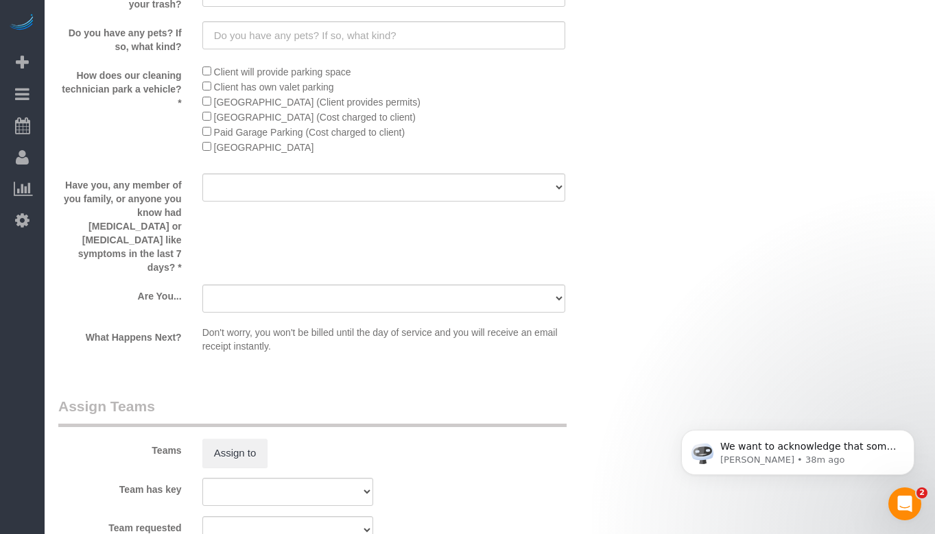
scroll to position [2332, 0]
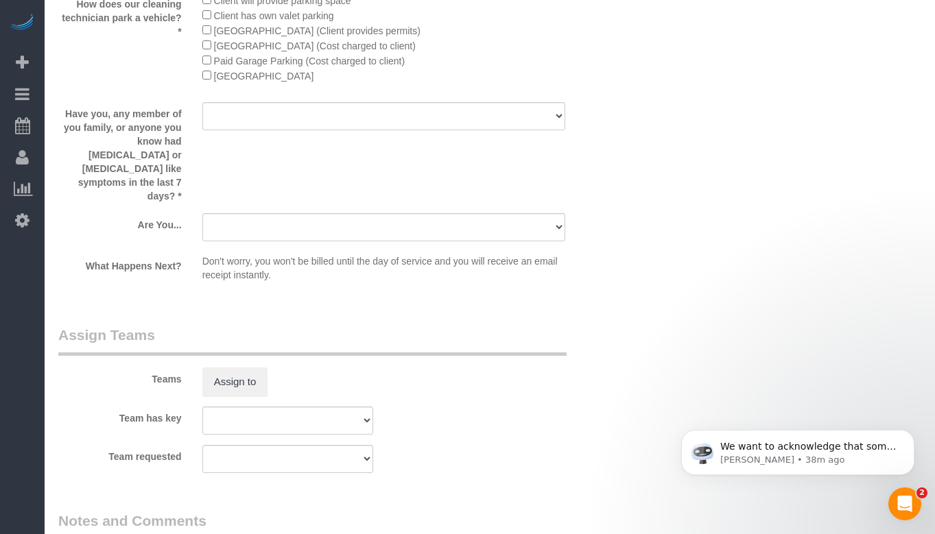
drag, startPoint x: 361, startPoint y: 202, endPoint x: 731, endPoint y: 145, distance: 374.8
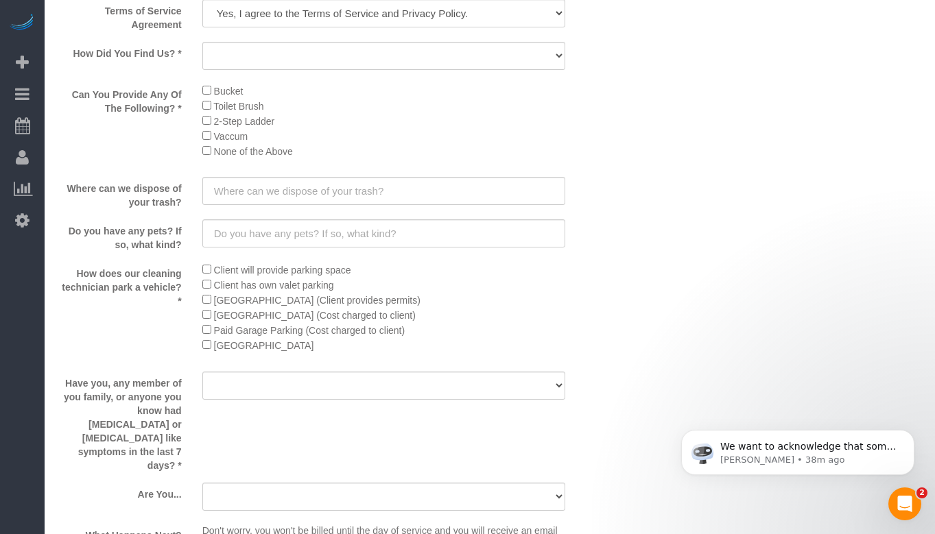
scroll to position [2057, 0]
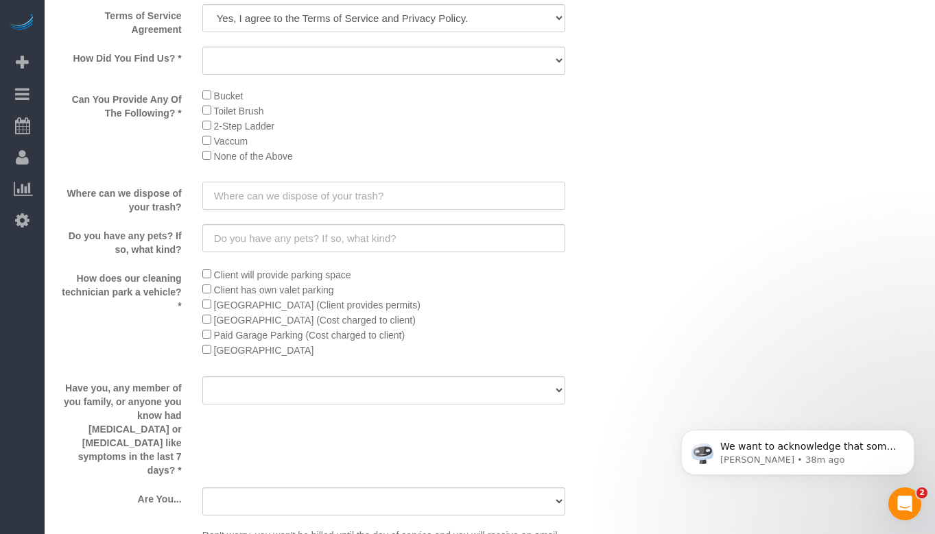
click at [386, 193] on input "text" at bounding box center [383, 196] width 363 height 28
click at [215, 195] on input "Alley" at bounding box center [383, 196] width 363 height 28
type input "In the alley"
click at [269, 230] on input "text" at bounding box center [383, 238] width 363 height 28
type input "small to medium dog"
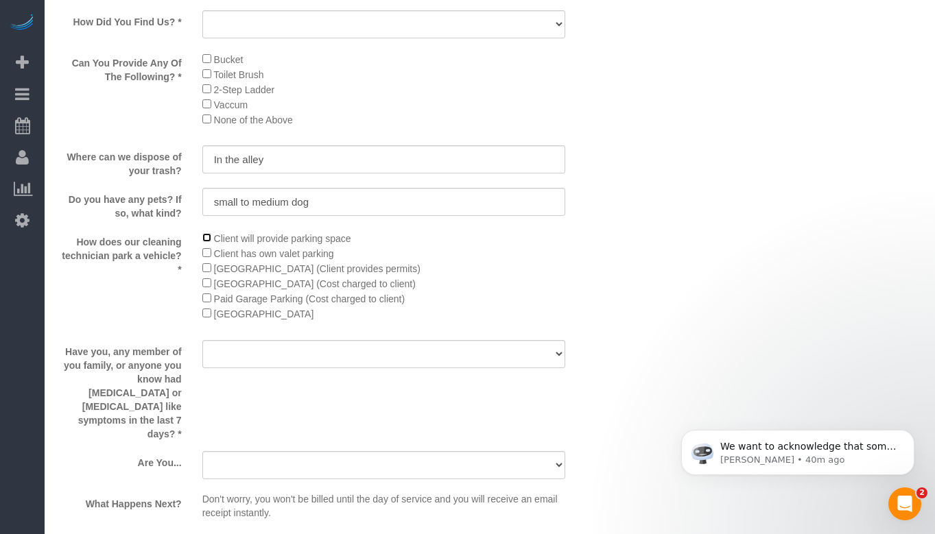
scroll to position [2263, 0]
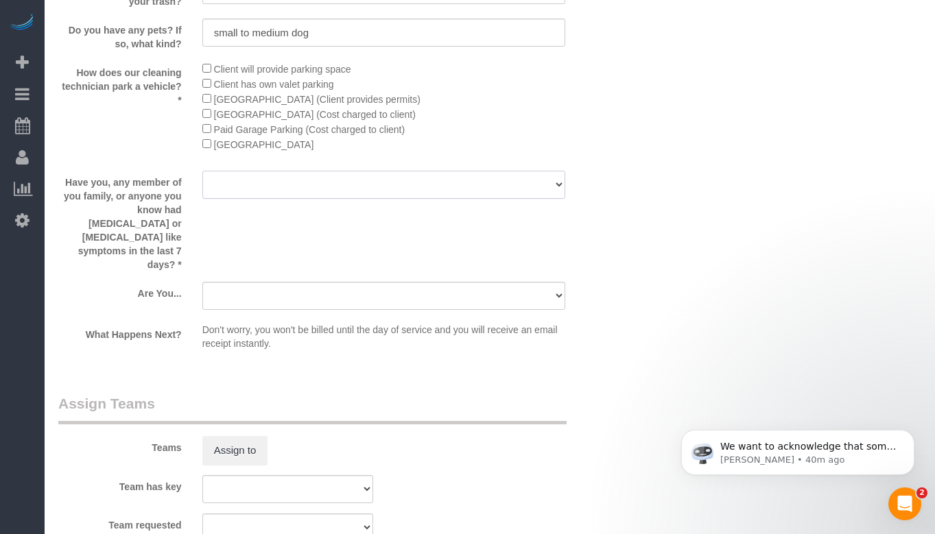
click at [398, 181] on select "Yes No" at bounding box center [383, 185] width 363 height 28
select select "number:139"
click at [202, 171] on select "Yes No" at bounding box center [383, 185] width 363 height 28
click at [374, 282] on select "A parent with kids living at home. A parent with kids out of home. A person loo…" at bounding box center [383, 296] width 363 height 28
select select "number:104"
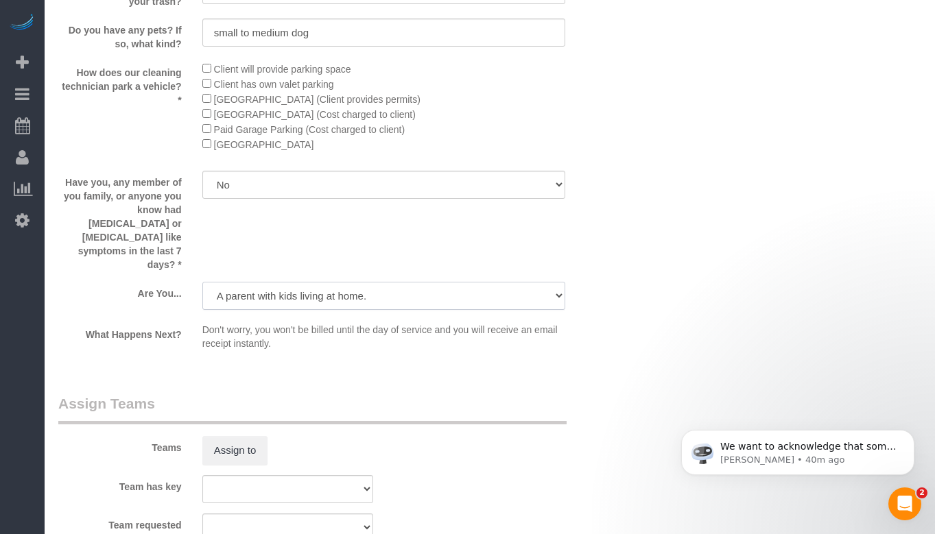
click at [202, 282] on select "A parent with kids living at home. A parent with kids out of home. A person loo…" at bounding box center [383, 296] width 363 height 28
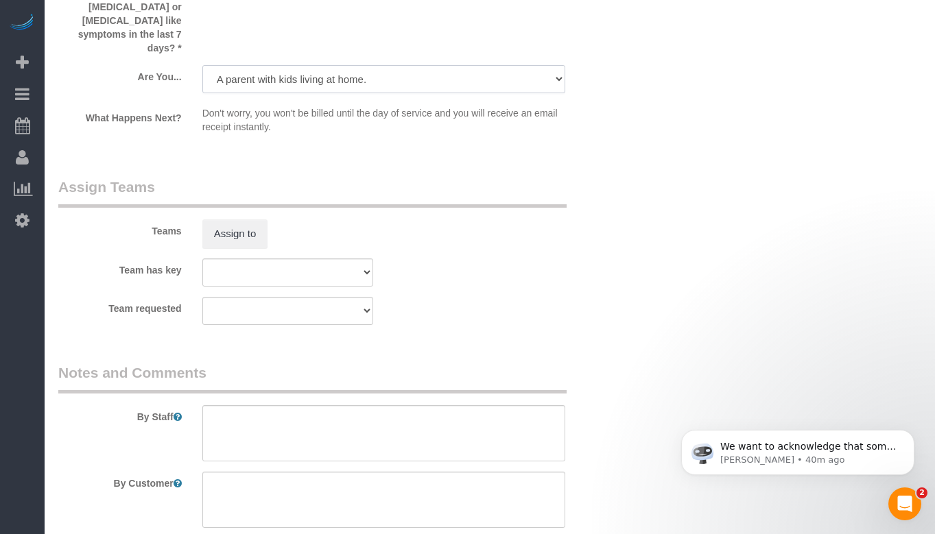
scroll to position [2532, 0]
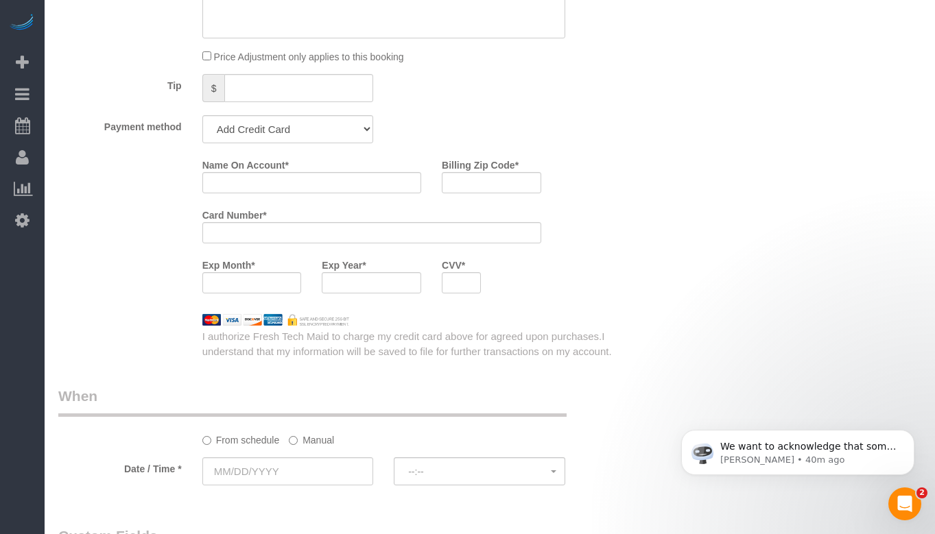
scroll to position [1366, 0]
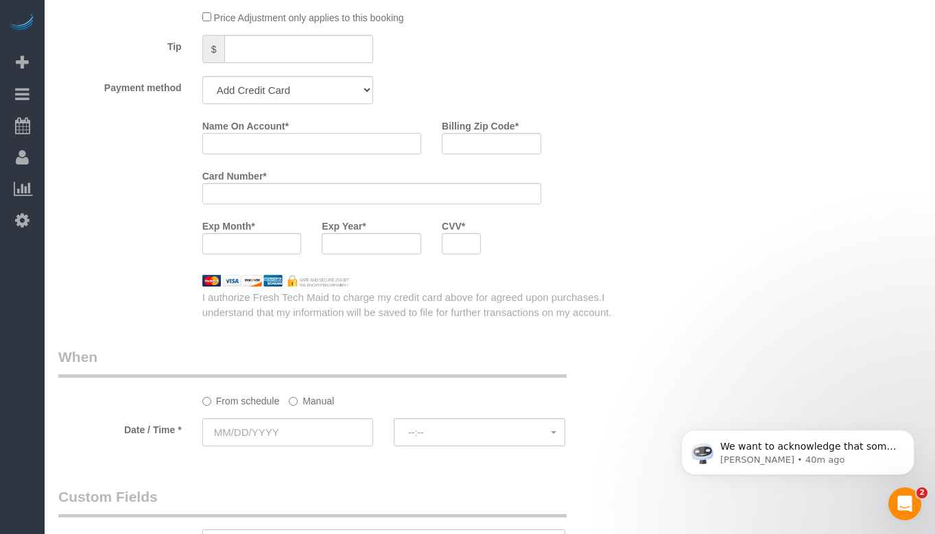
click at [338, 145] on input "Name On Account *" at bounding box center [311, 143] width 219 height 21
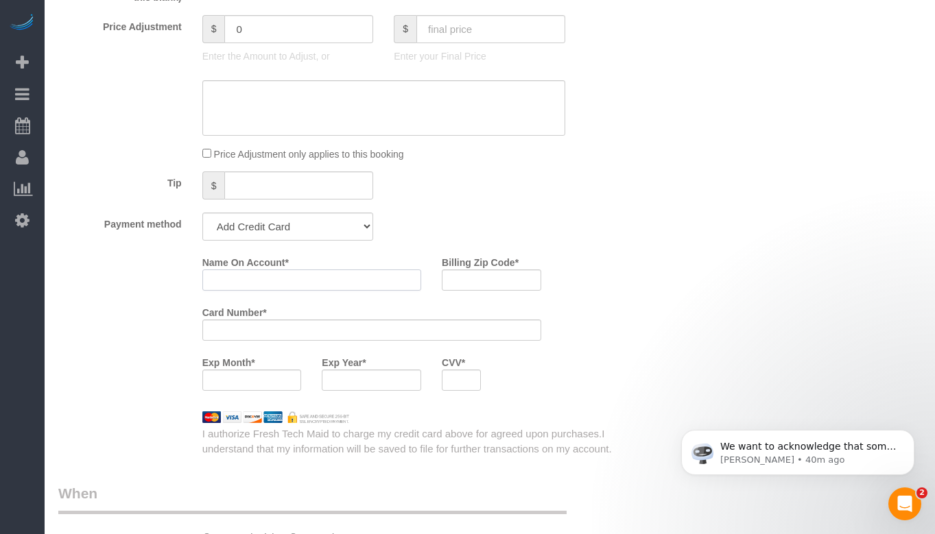
scroll to position [1229, 0]
click at [455, 202] on div "Tip $" at bounding box center [335, 187] width 575 height 31
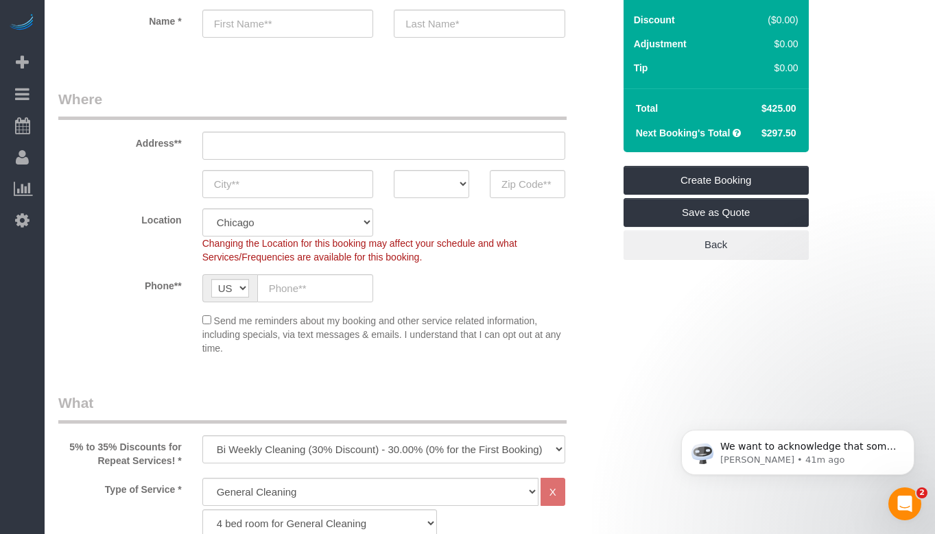
scroll to position [0, 0]
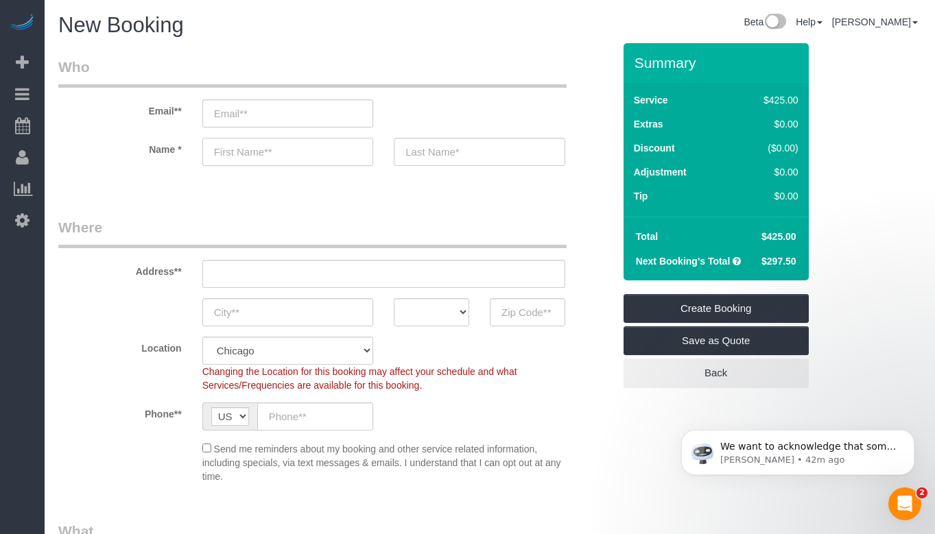
click at [270, 142] on input "text" at bounding box center [287, 152] width 171 height 28
paste input "Tab Wallen"
click at [248, 147] on input "Tab Wallen" at bounding box center [287, 152] width 171 height 28
type input "Tab"
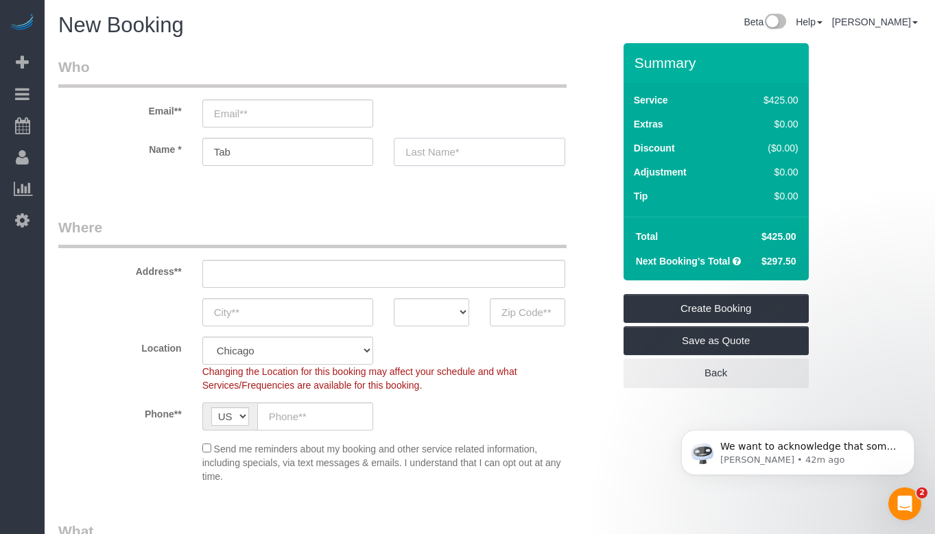
paste input "Wallen"
type input "Wallen"
click at [252, 229] on legend "Where" at bounding box center [312, 232] width 508 height 31
click at [296, 270] on input "text" at bounding box center [383, 274] width 363 height 28
paste input "6034 N Kildare Ave"
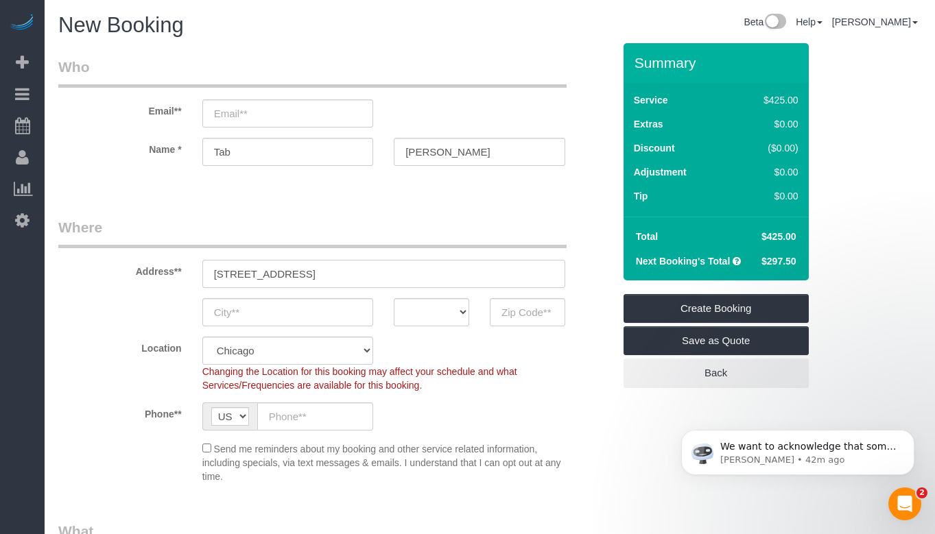
type input "6034 N Kildare Ave"
click at [304, 316] on input "text" at bounding box center [287, 312] width 171 height 28
type input "[GEOGRAPHIC_DATA]"
click at [441, 305] on select "AK AL AR AZ CA CO CT DC DE FL GA HI IA ID IL IN KS KY LA MA MD ME MI MN MO MS M…" at bounding box center [431, 312] width 75 height 28
select select "IL"
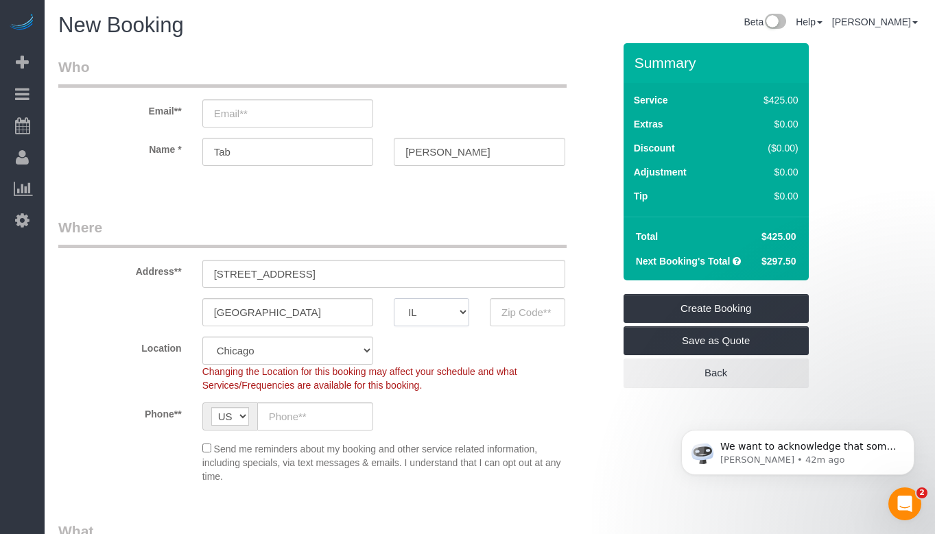
click at [394, 298] on select "AK AL AR AZ CA CO CT DC DE FL GA HI IA ID IL IN KS KY LA MA MD ME MI MN MO MS M…" at bounding box center [431, 312] width 75 height 28
click at [523, 318] on input "text" at bounding box center [527, 312] width 75 height 28
type input "60646"
click at [505, 374] on span "Changing the Location for this booking may affect your schedule and what Servic…" at bounding box center [359, 378] width 315 height 25
click at [342, 418] on input "text" at bounding box center [315, 417] width 117 height 28
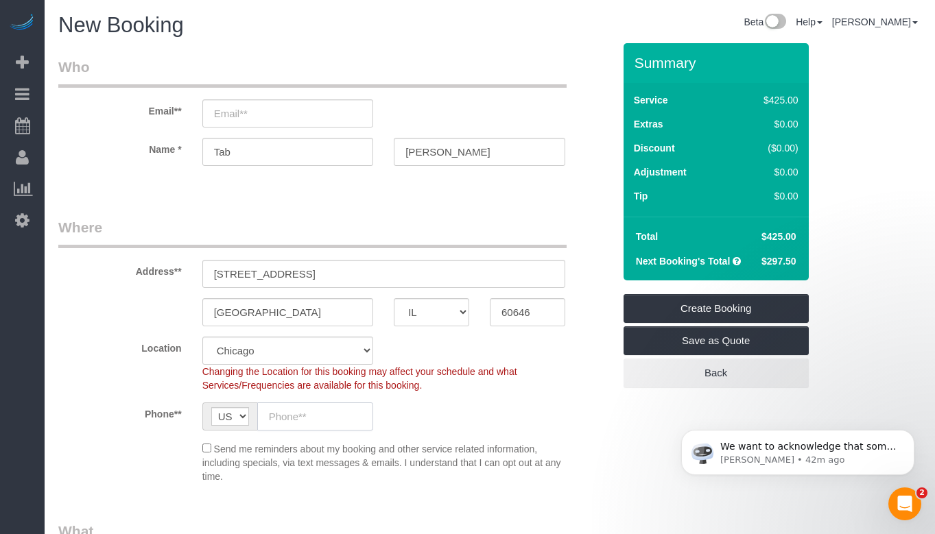
paste input "+1 312 877 1141"
type input "+1 312 877 1141"
click at [590, 418] on div "Phone** AF AL DZ AD AO AI AQ AG AR AM AW AU AT AZ BS BH BD BB BY BE BZ BJ BM BT…" at bounding box center [335, 417] width 575 height 28
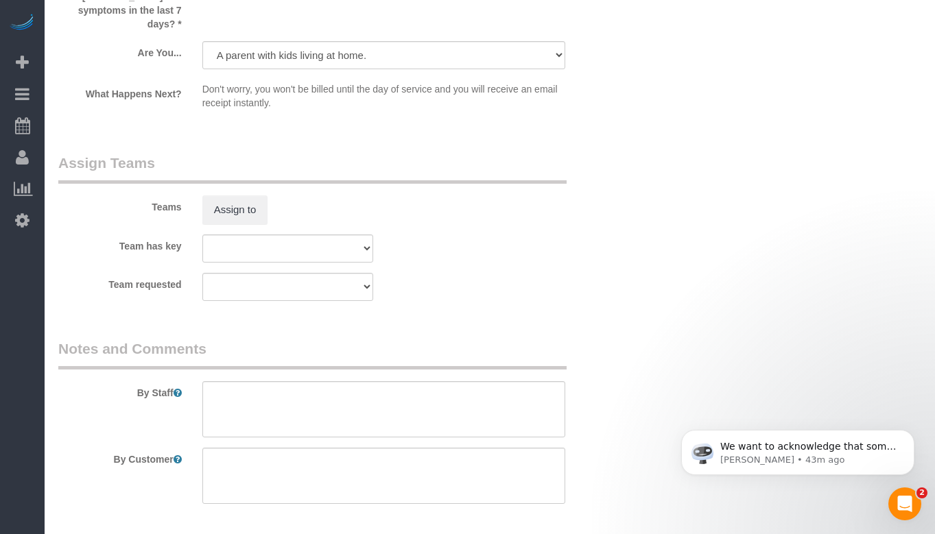
scroll to position [2532, 0]
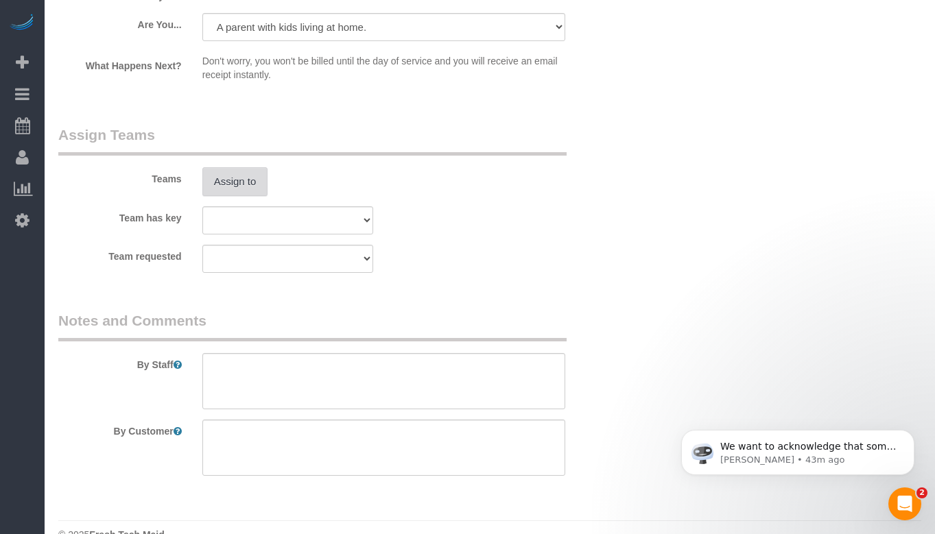
click at [257, 167] on button "Assign to" at bounding box center [235, 181] width 66 height 29
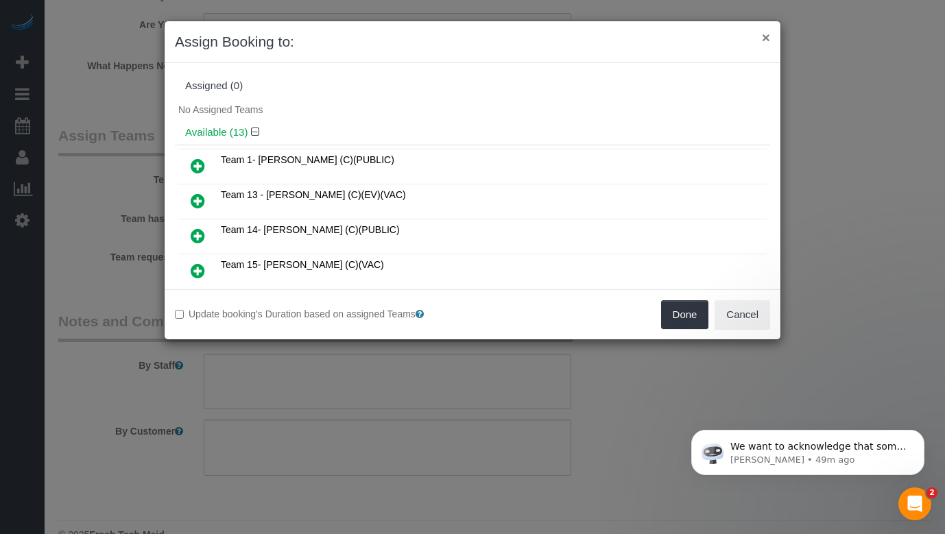
click at [767, 36] on button "×" at bounding box center [766, 37] width 8 height 14
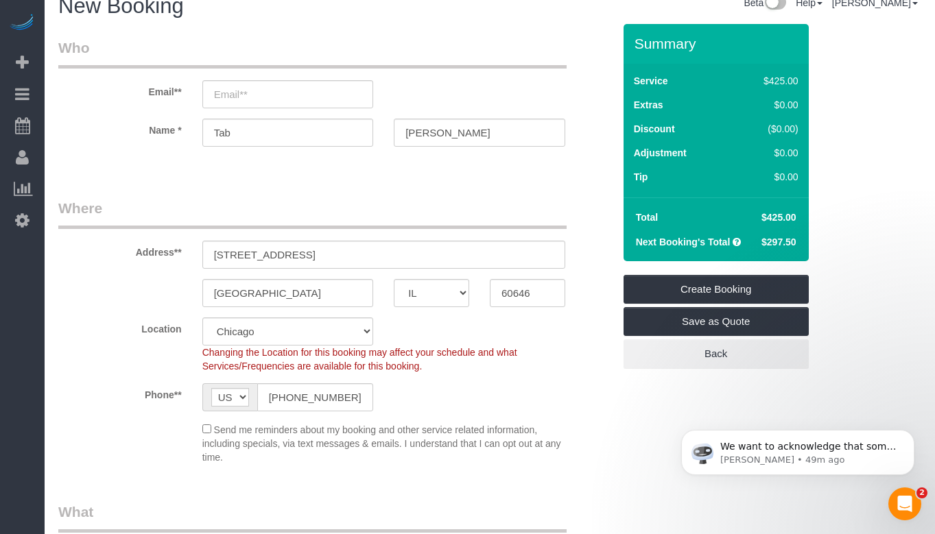
scroll to position [0, 0]
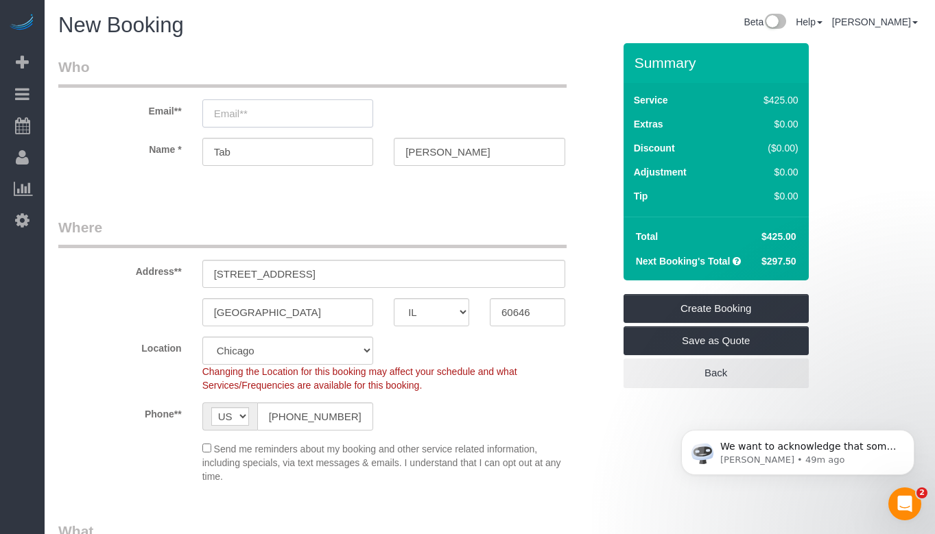
click at [286, 116] on input "email" at bounding box center [287, 113] width 171 height 28
paste input "tab.wallen@outlook.com"
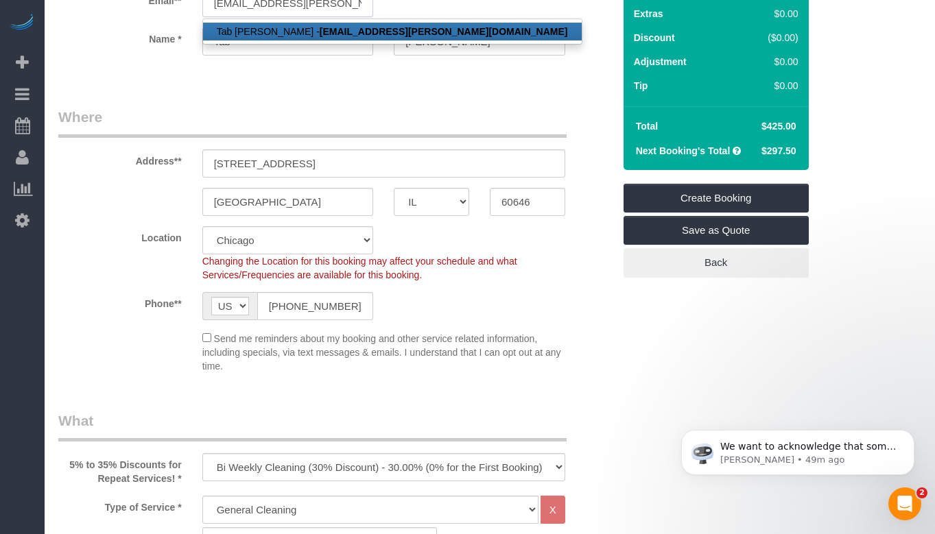
scroll to position [69, 0]
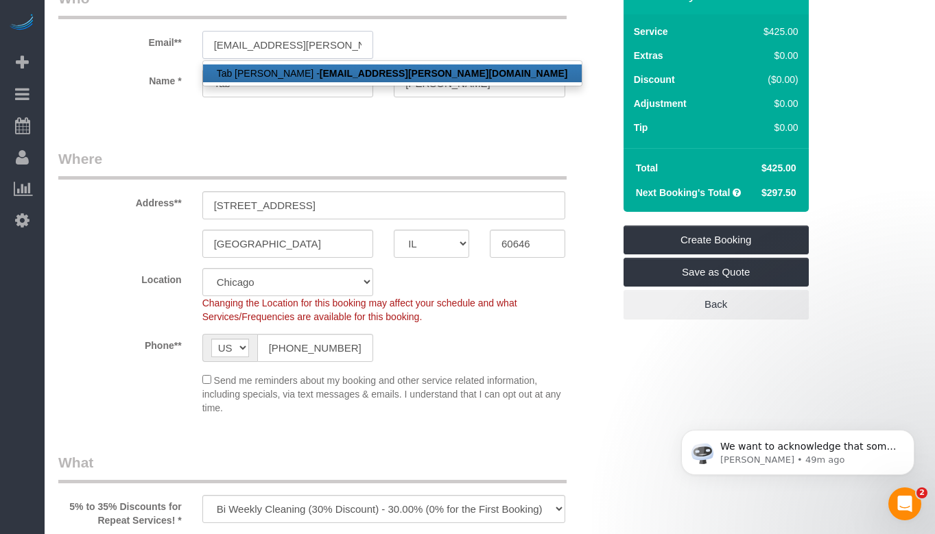
type input "tab.wallen@outlook.com"
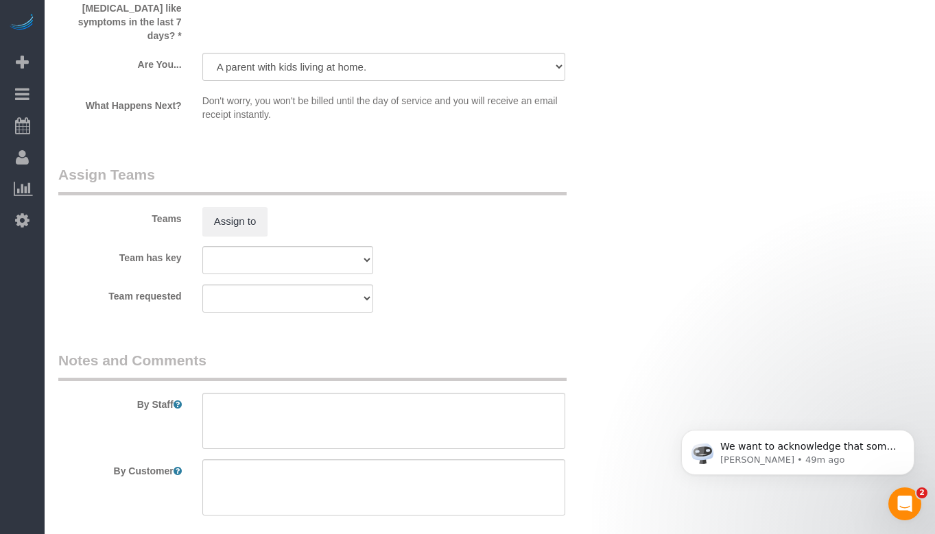
scroll to position [2532, 0]
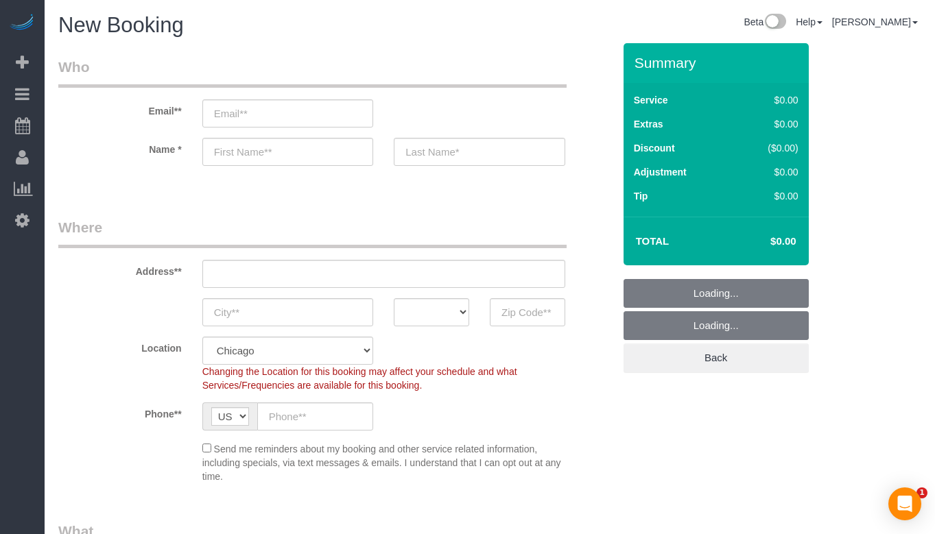
select select "512"
